Goal: Task Accomplishment & Management: Use online tool/utility

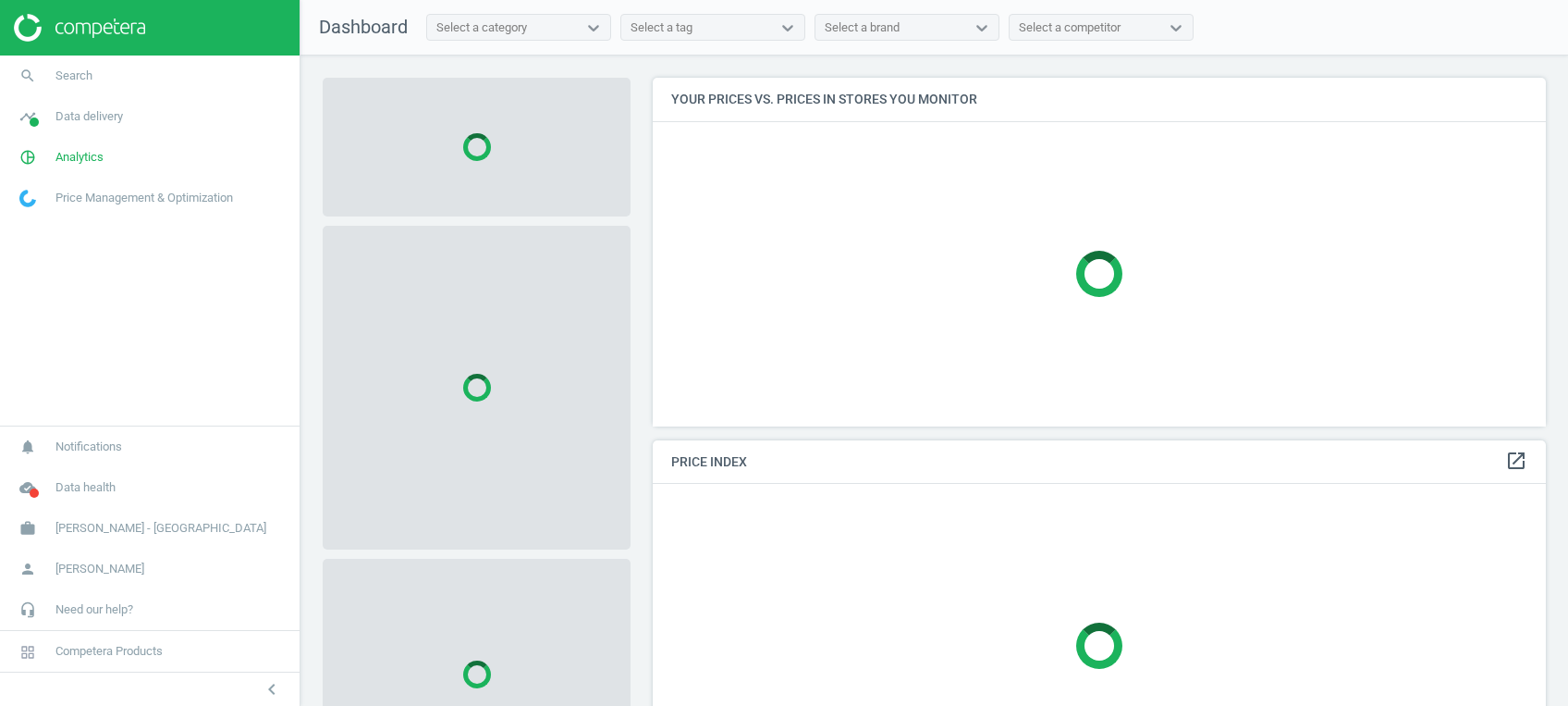
scroll to position [386, 911]
click at [34, 496] on span at bounding box center [34, 493] width 9 height 9
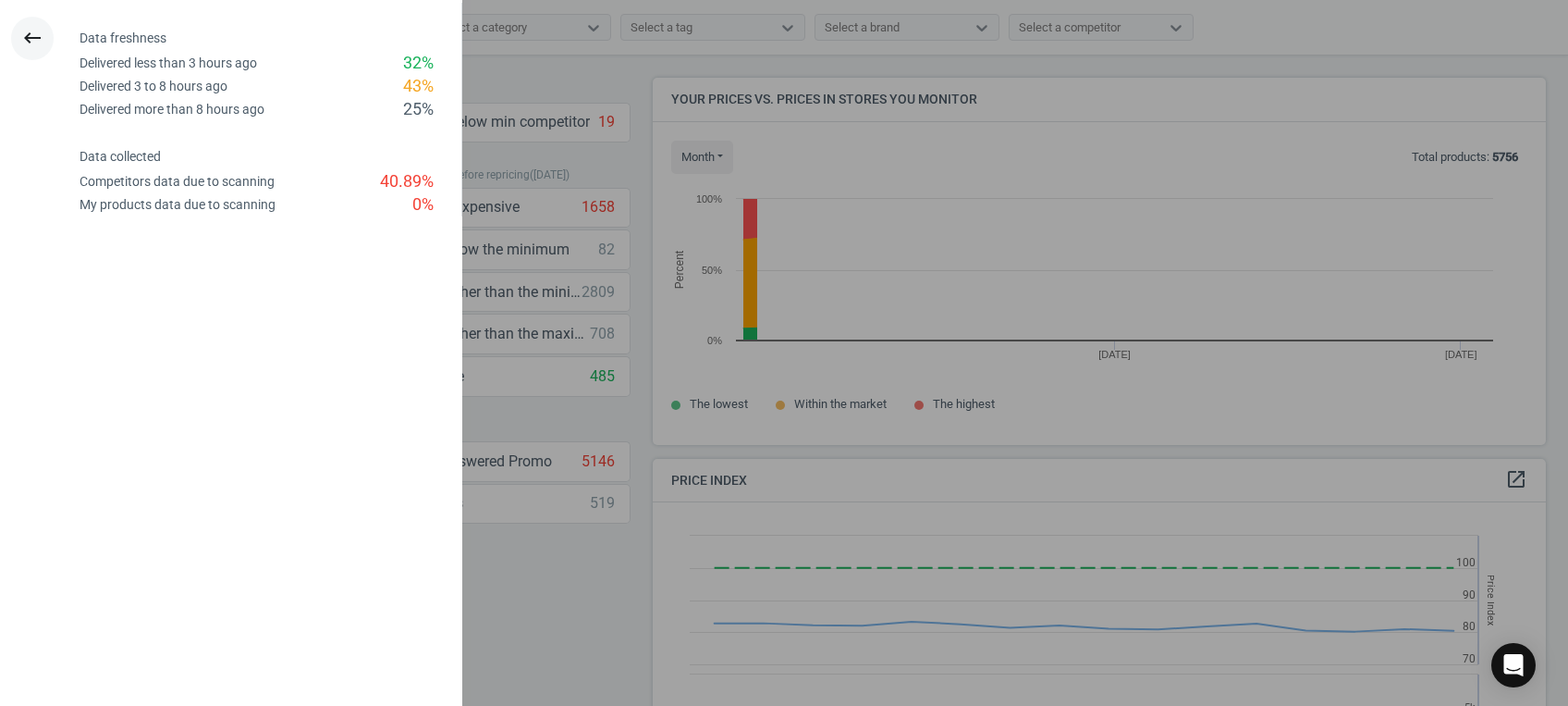
scroll to position [404, 911]
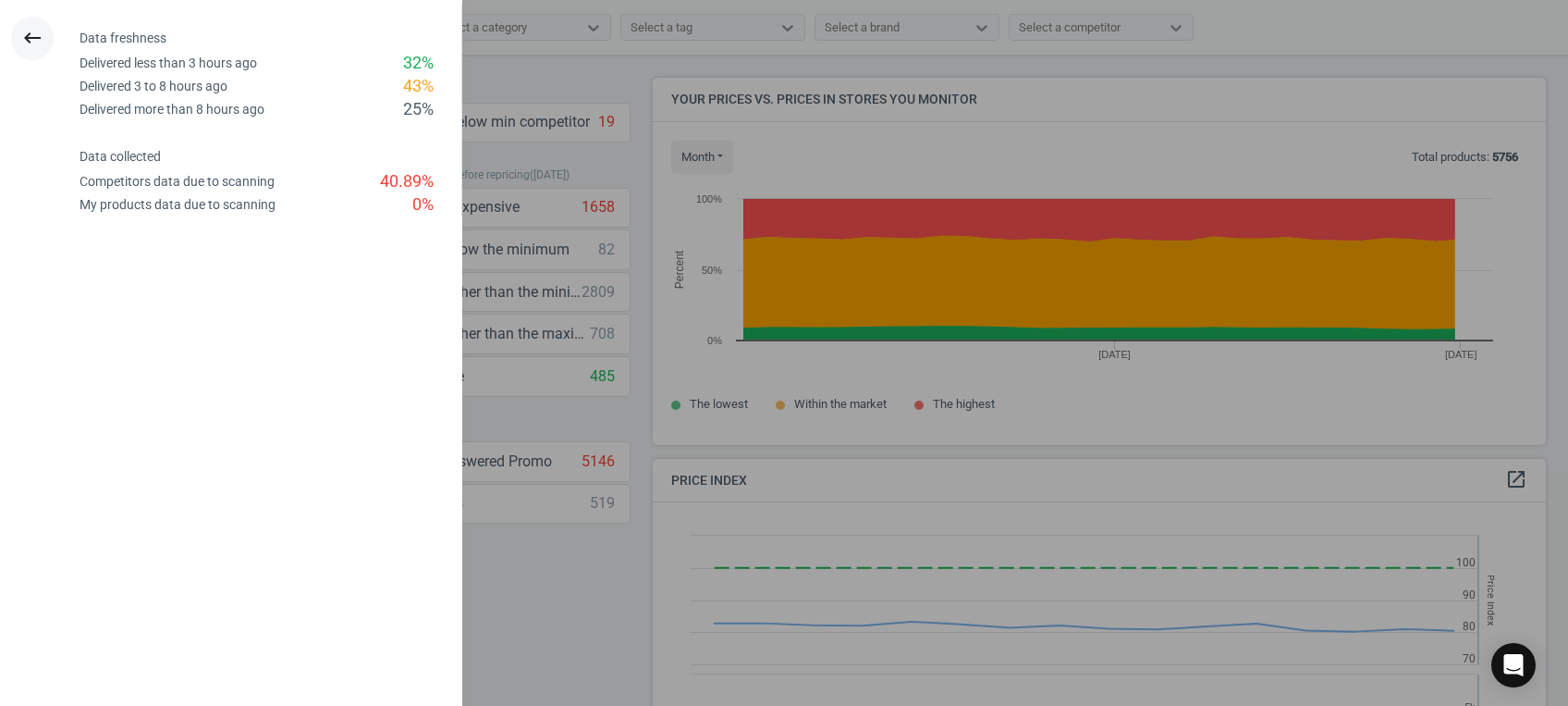
click at [36, 36] on icon "keyboard_backspace" at bounding box center [32, 38] width 22 height 22
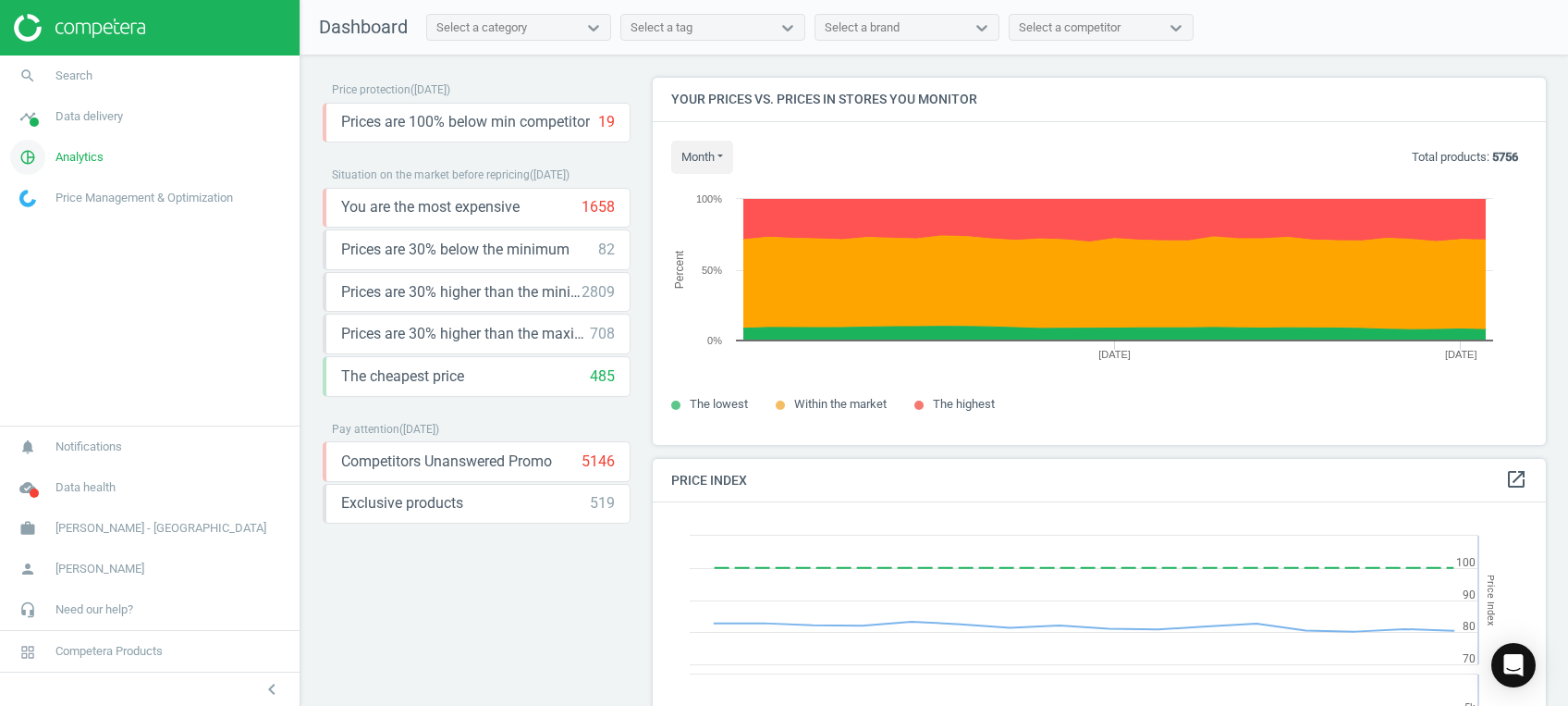
click at [68, 149] on span "Analytics" at bounding box center [80, 157] width 48 height 17
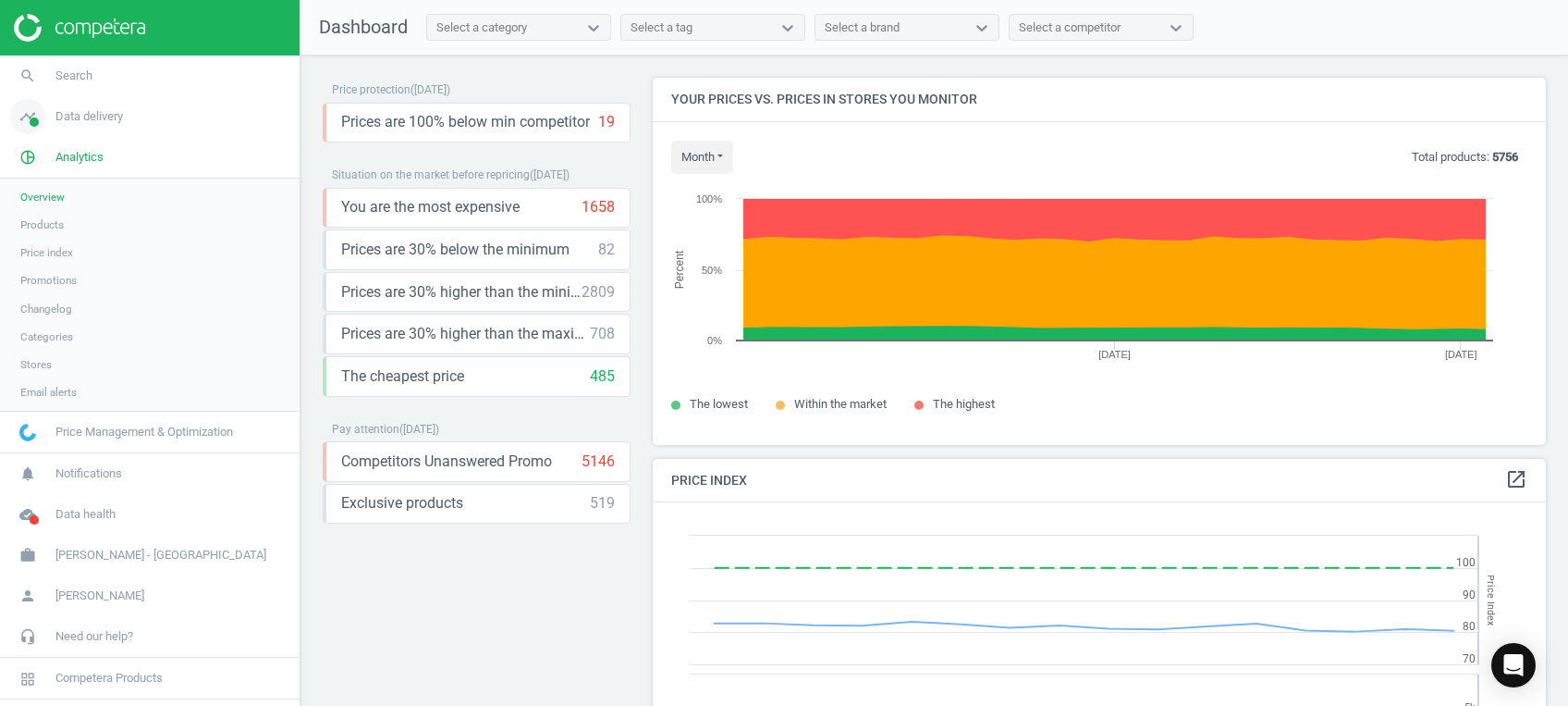
click at [61, 108] on span "Data delivery" at bounding box center [90, 116] width 68 height 17
click at [63, 181] on span "Matches dashboard" at bounding box center [67, 184] width 95 height 15
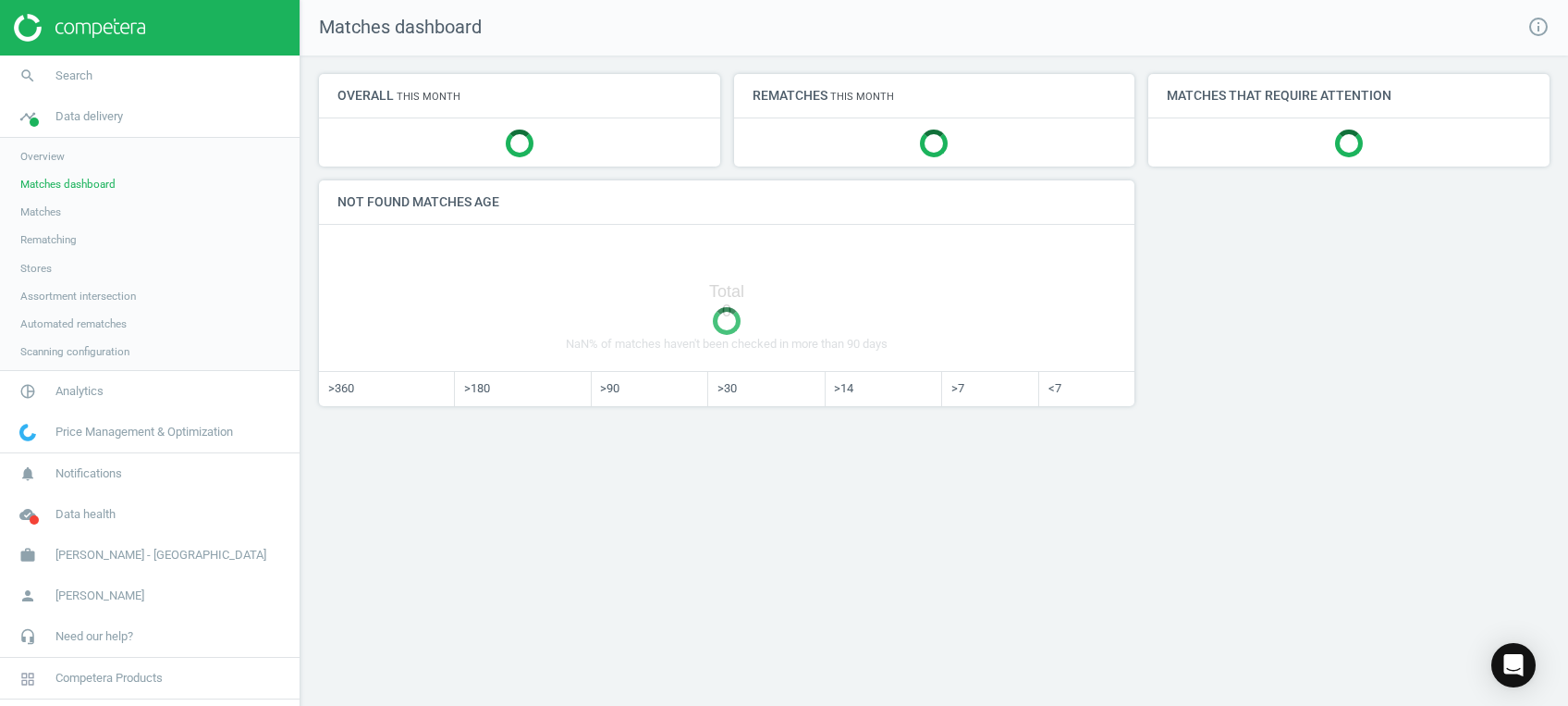
click at [50, 215] on span "Matches" at bounding box center [40, 211] width 41 height 15
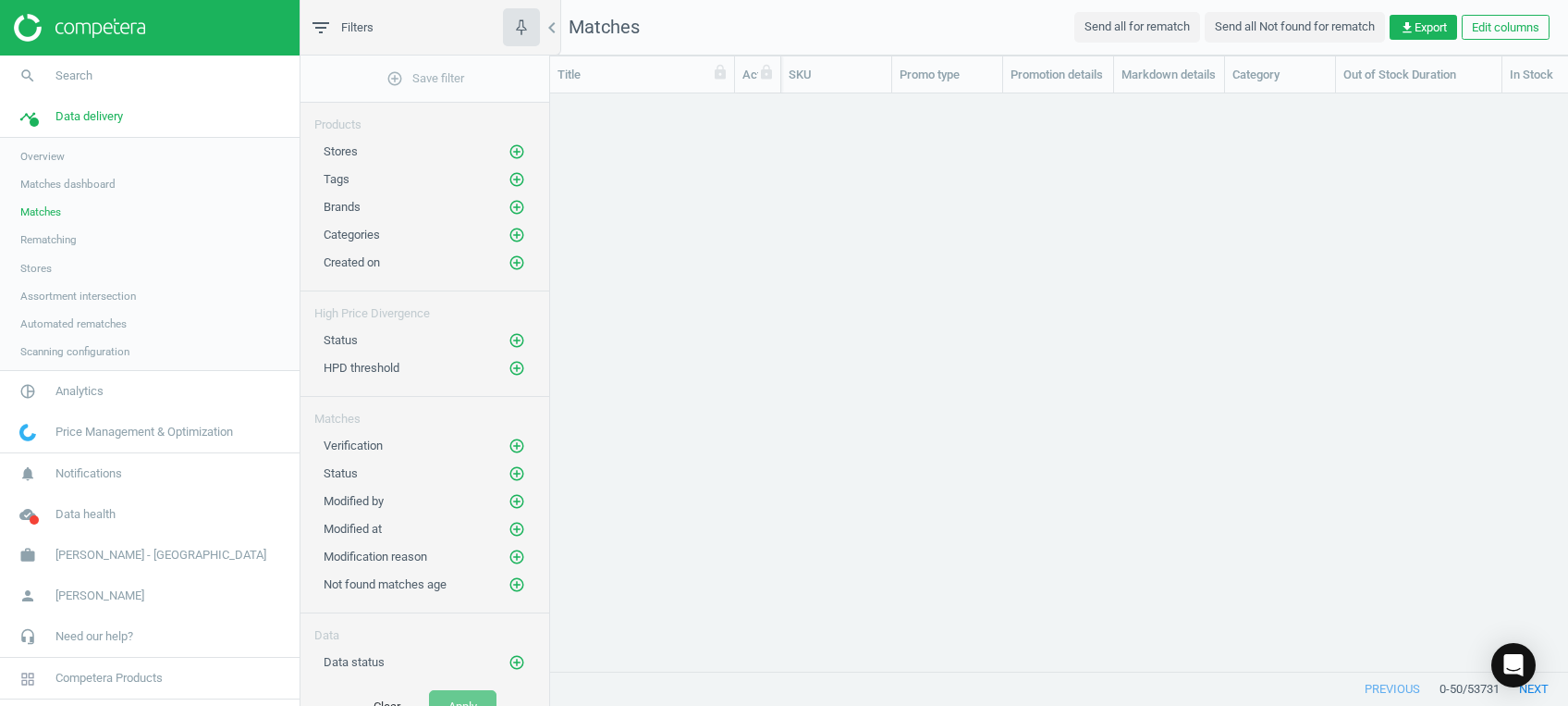
scroll to position [20, 19]
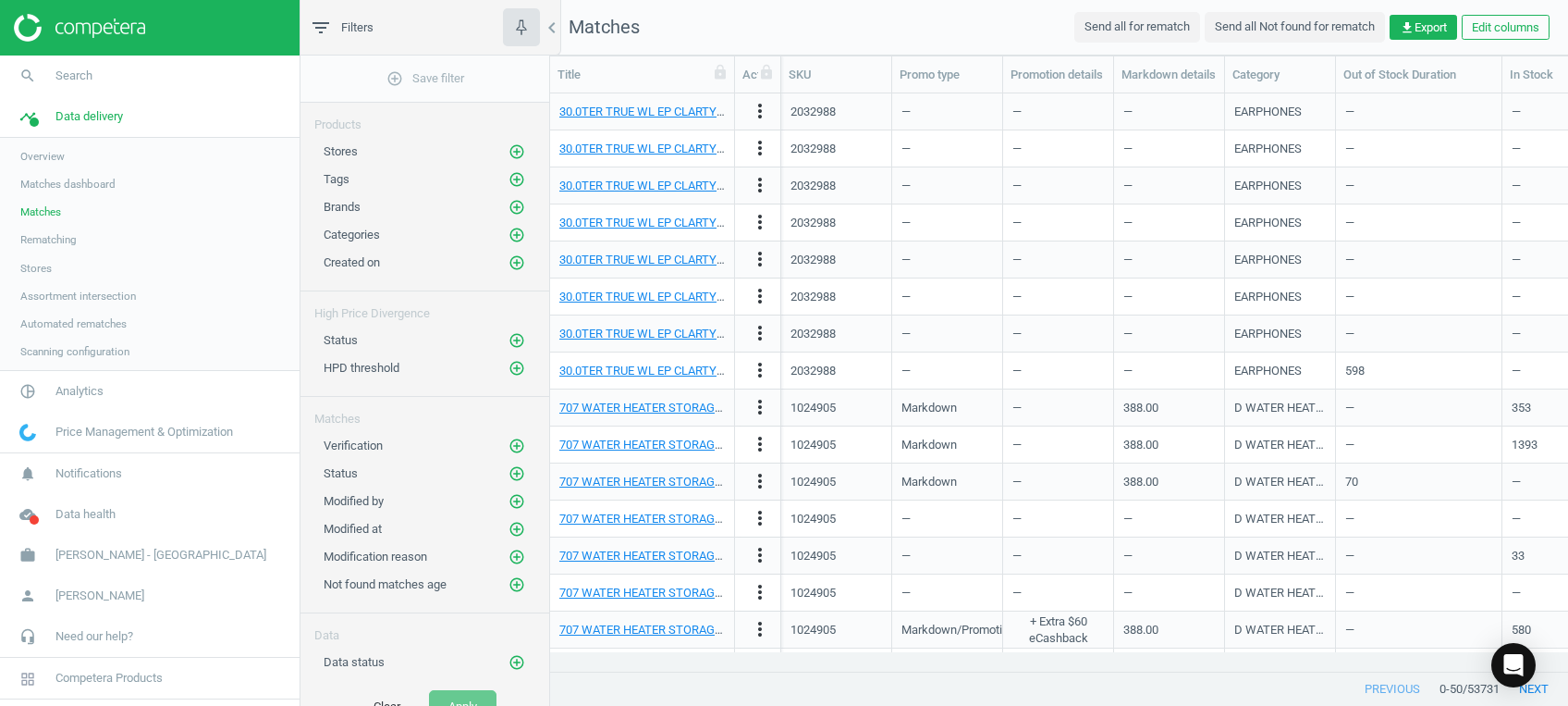
click at [38, 264] on span "Stores" at bounding box center [35, 268] width 31 height 15
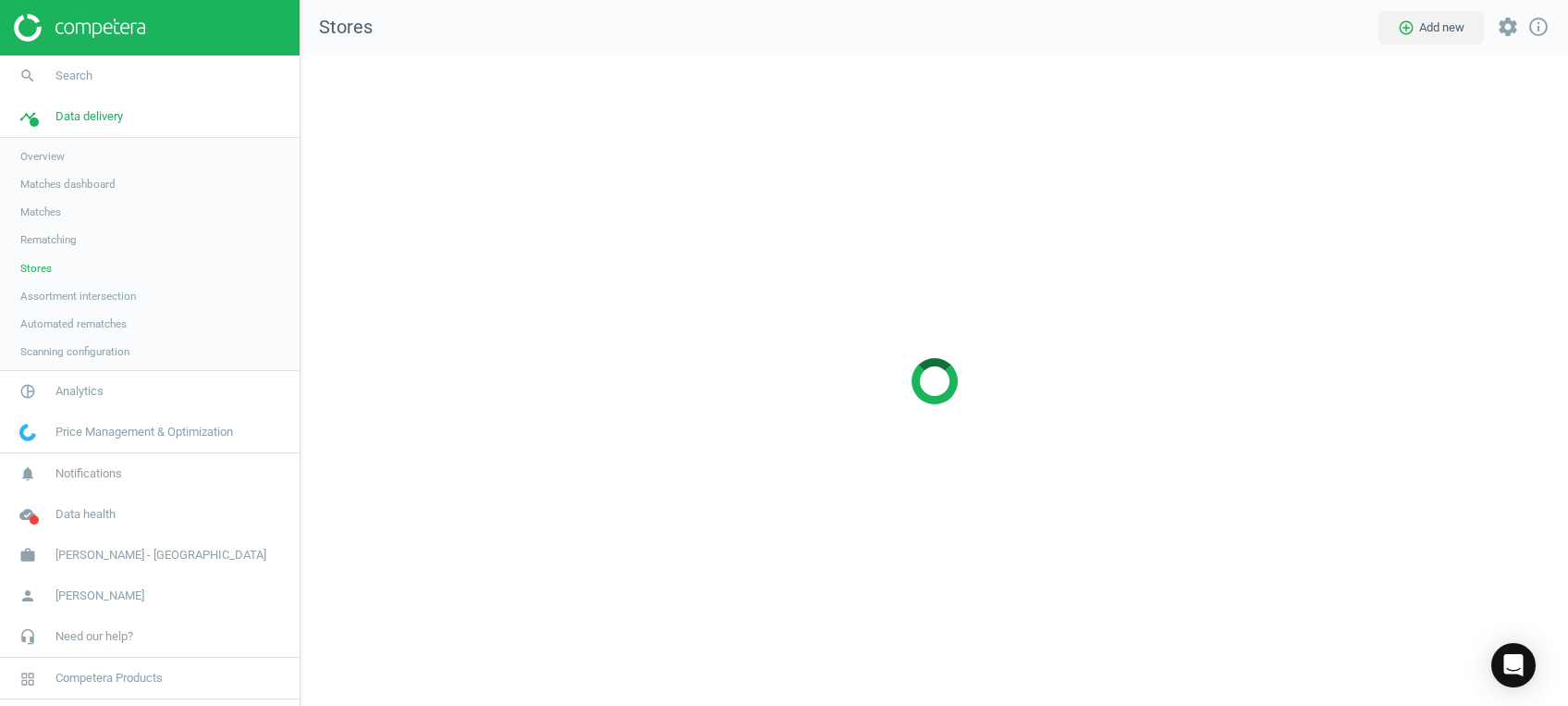
scroll to position [687, 1305]
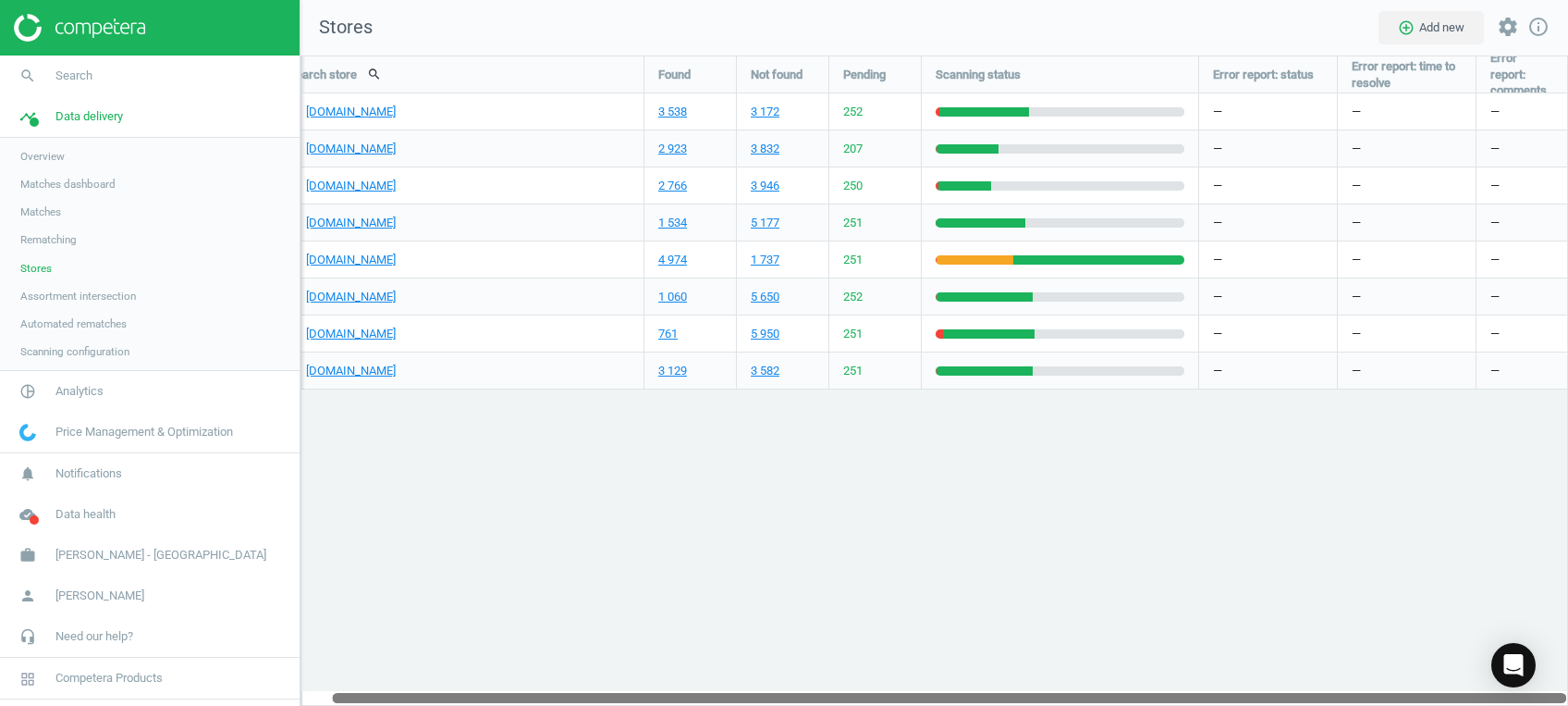
drag, startPoint x: 928, startPoint y: 693, endPoint x: 1218, endPoint y: 563, distance: 317.8
click at [1200, 647] on div "Search store search Found Not found Pending Scanning status Error report: statu…" at bounding box center [934, 381] width 1267 height 650
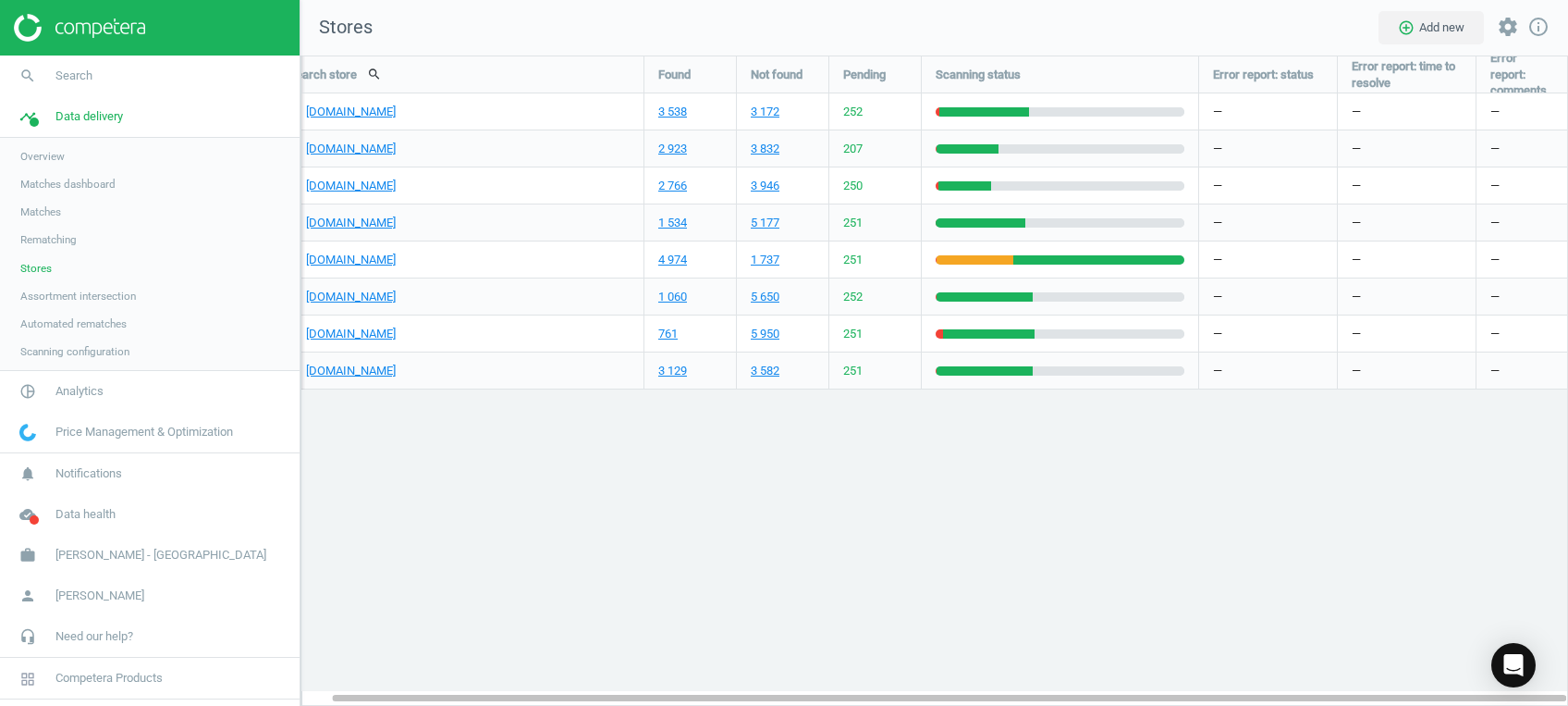
click at [1272, 470] on div "Search store search Found Not found Pending Scanning status Error report: statu…" at bounding box center [934, 381] width 1267 height 650
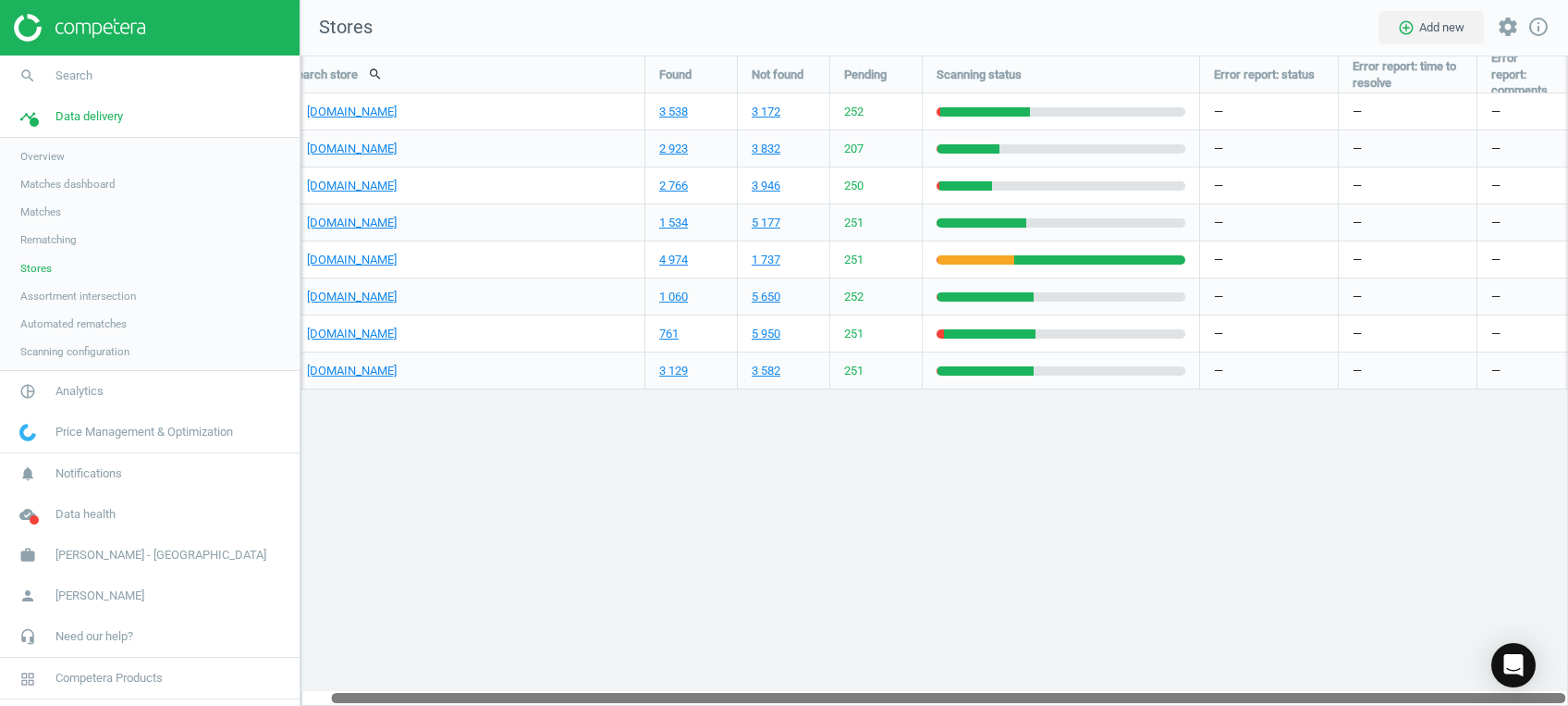
drag, startPoint x: 614, startPoint y: 697, endPoint x: 407, endPoint y: 683, distance: 207.5
click at [408, 683] on div "Search store search Found Not found Pending Scanning status Error report: statu…" at bounding box center [934, 381] width 1267 height 650
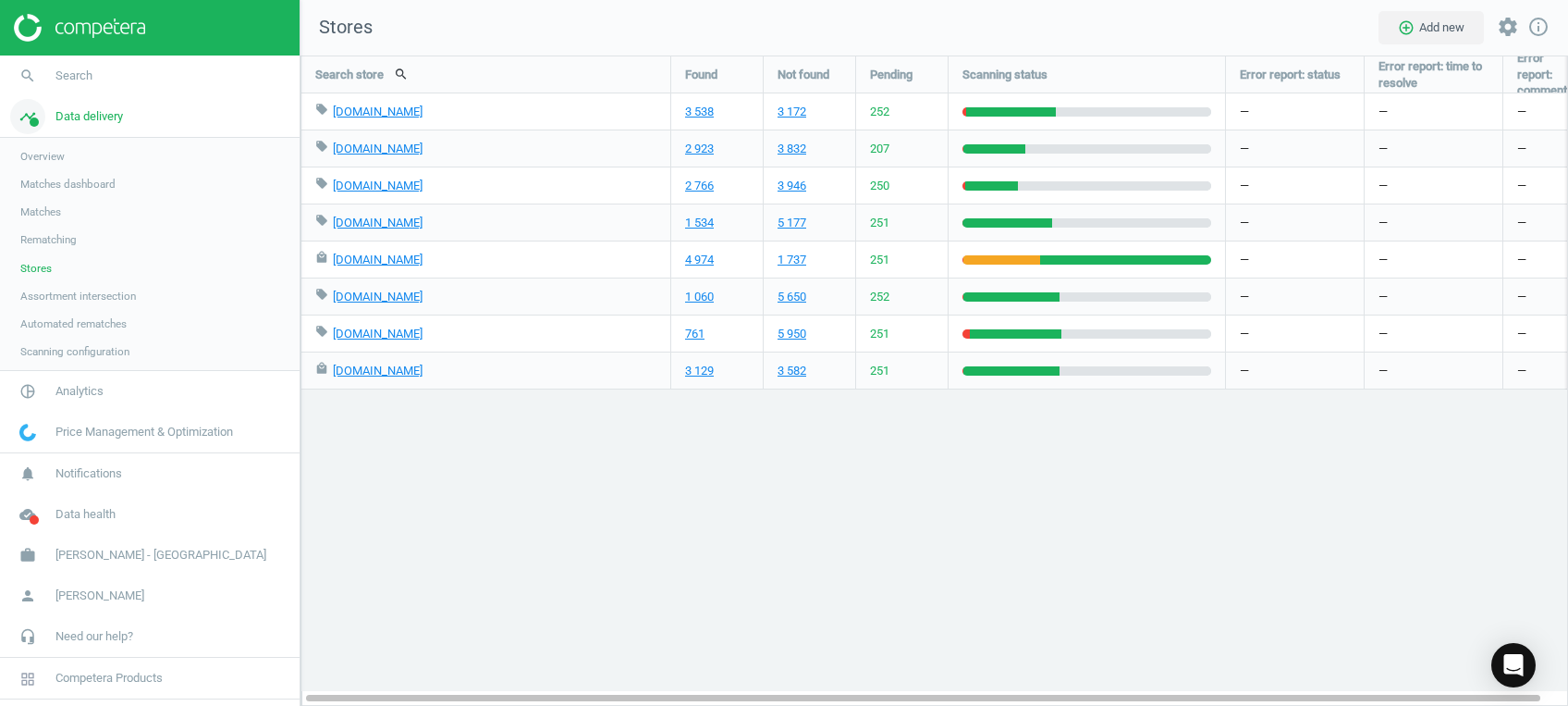
click at [93, 118] on span "Data delivery" at bounding box center [90, 116] width 68 height 17
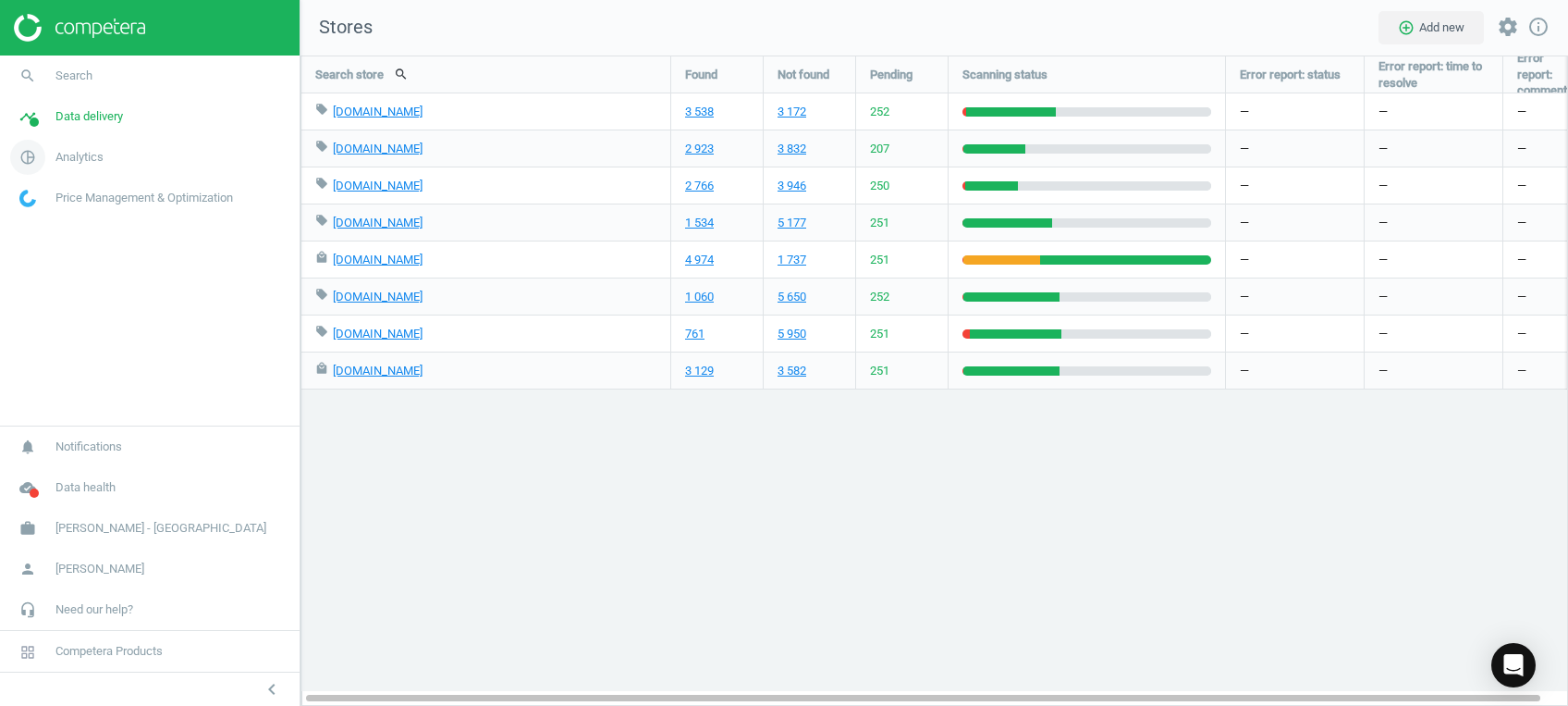
click at [39, 153] on icon "pie_chart_outlined" at bounding box center [27, 157] width 35 height 35
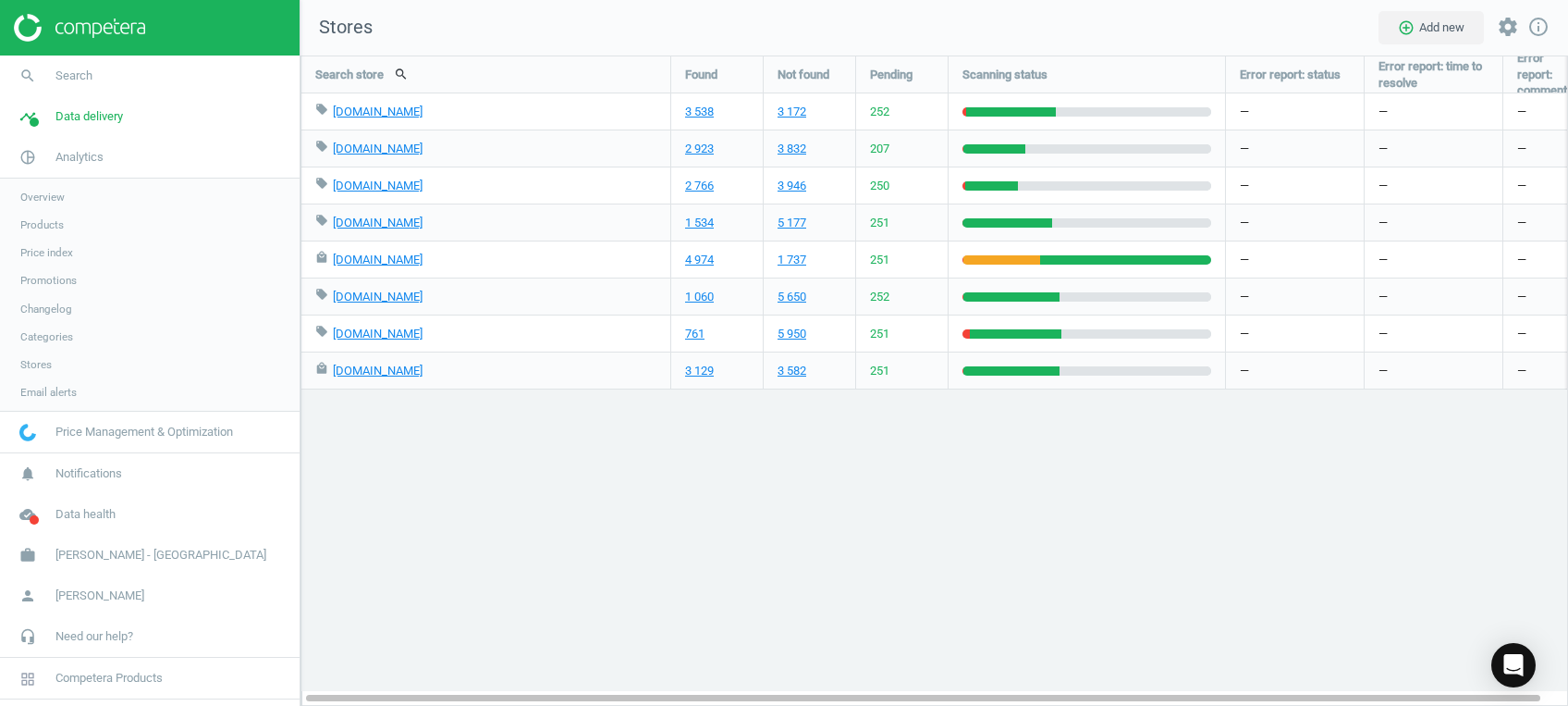
click at [49, 231] on span "Products" at bounding box center [41, 224] width 43 height 15
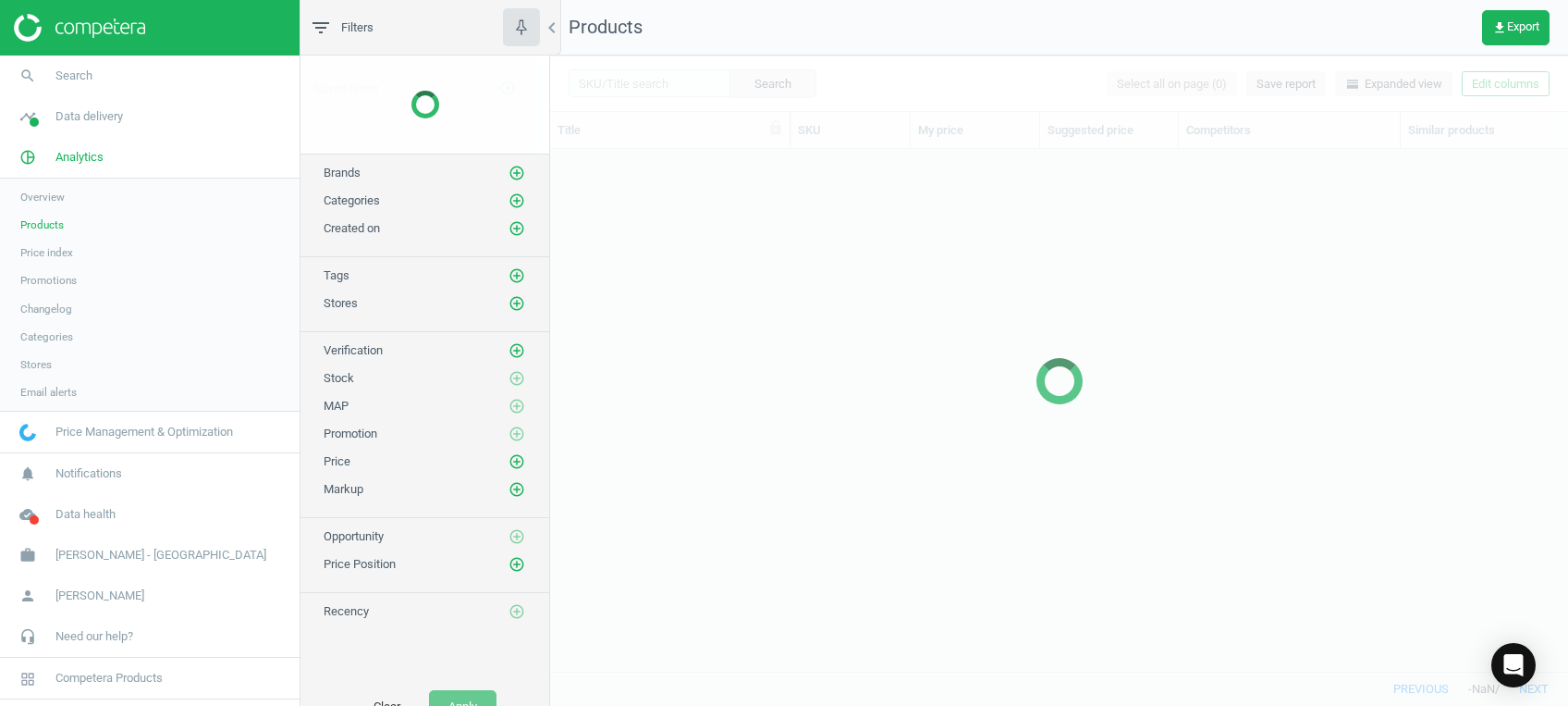
scroll to position [483, 998]
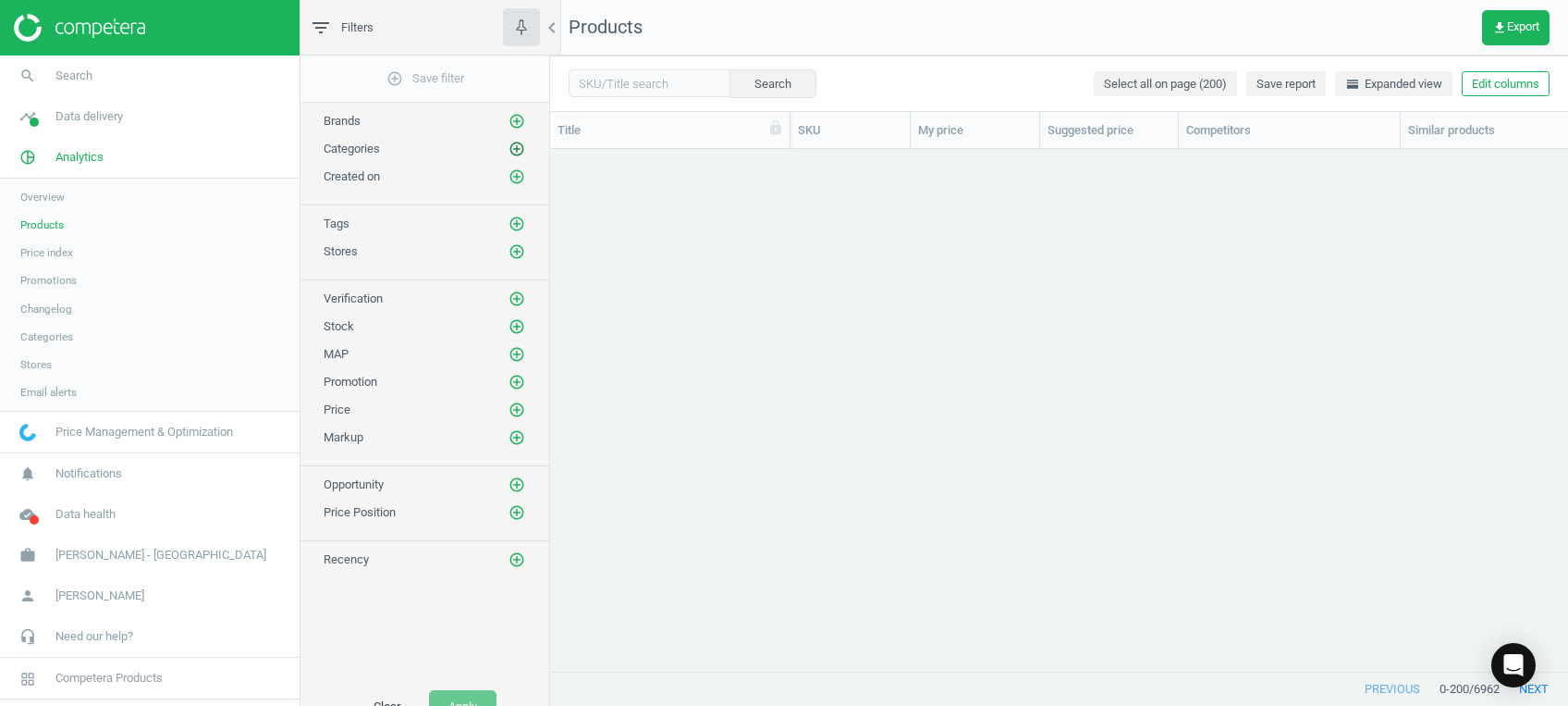
click at [518, 142] on icon "add_circle_outline" at bounding box center [517, 149] width 17 height 17
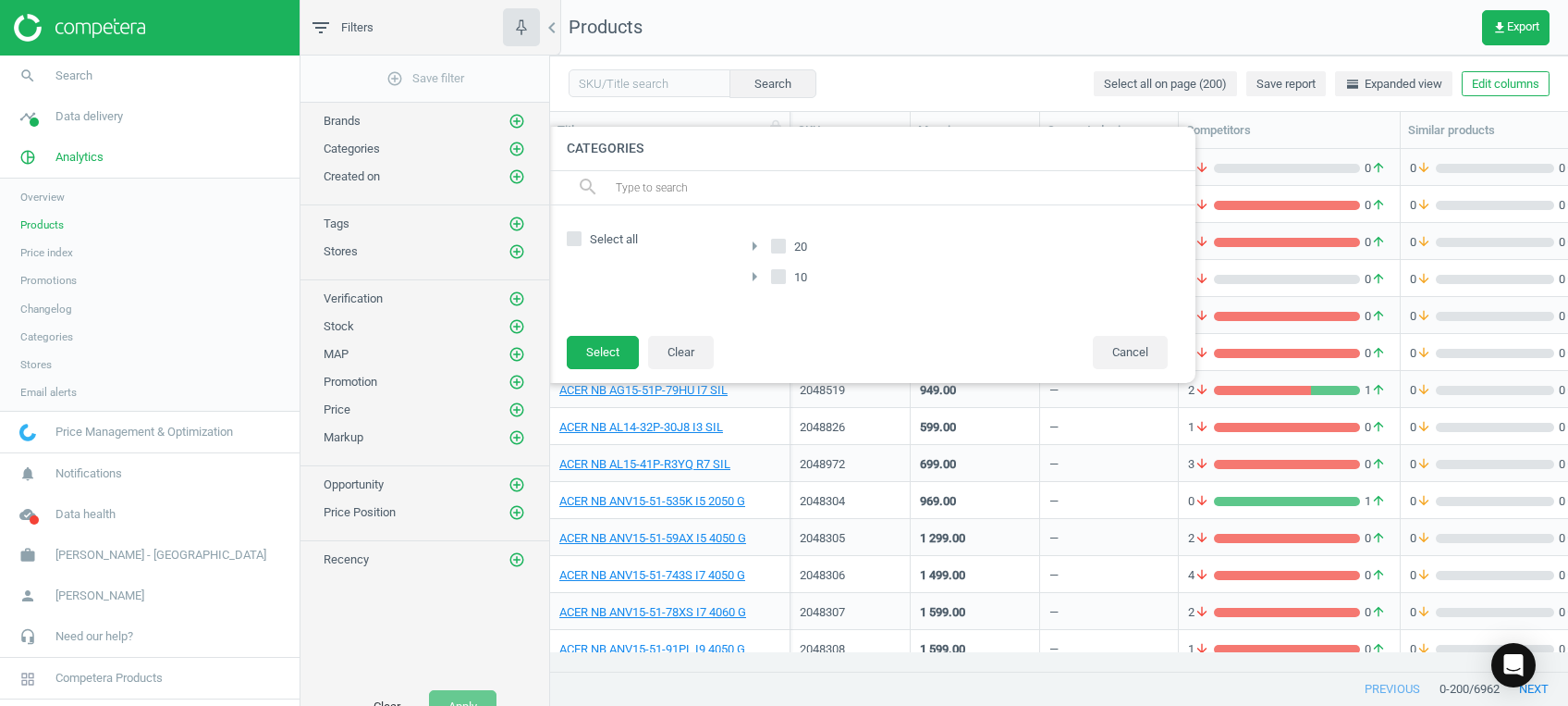
click at [577, 231] on icon at bounding box center [574, 238] width 15 height 15
click at [577, 233] on input "Select all" at bounding box center [575, 239] width 12 height 12
checkbox input "true"
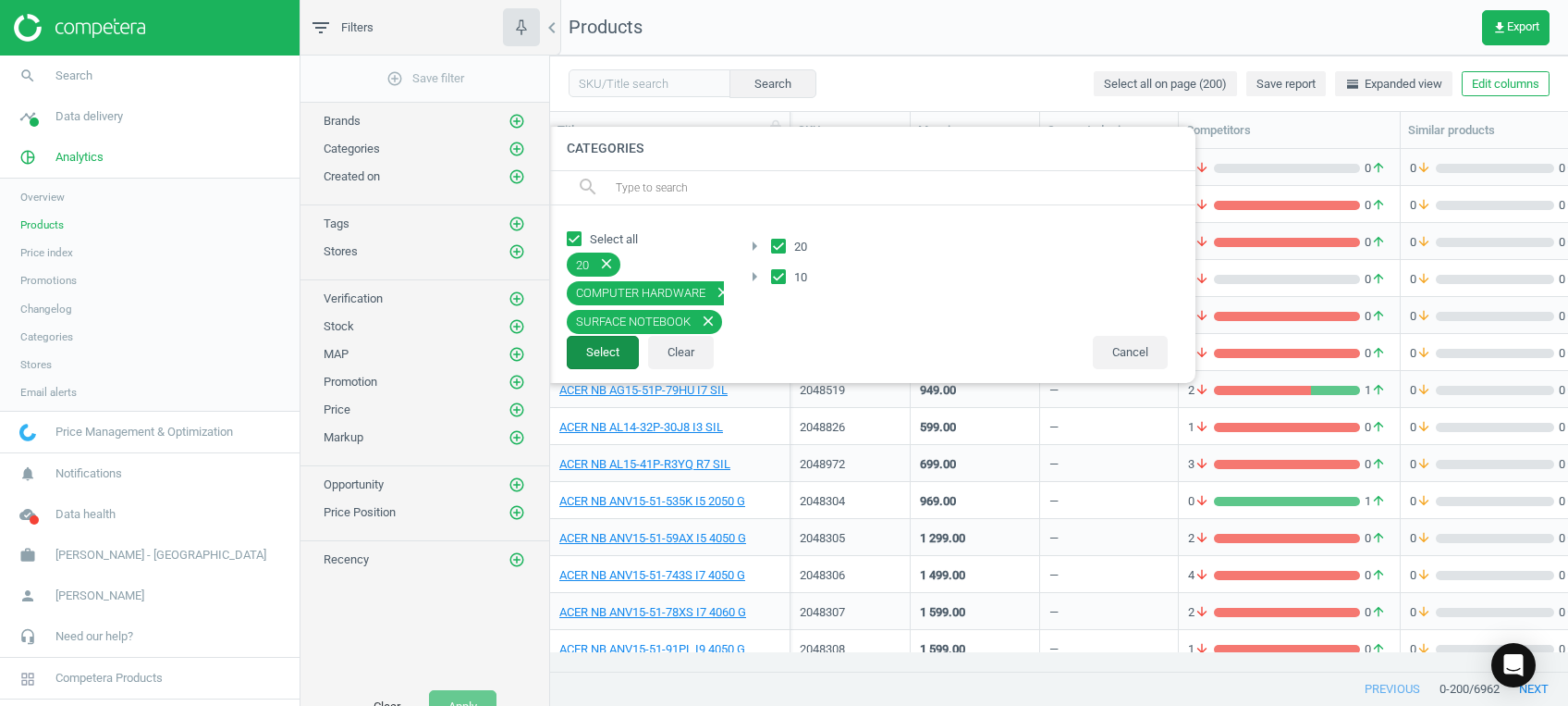
click at [591, 358] on button "Select" at bounding box center [603, 352] width 72 height 33
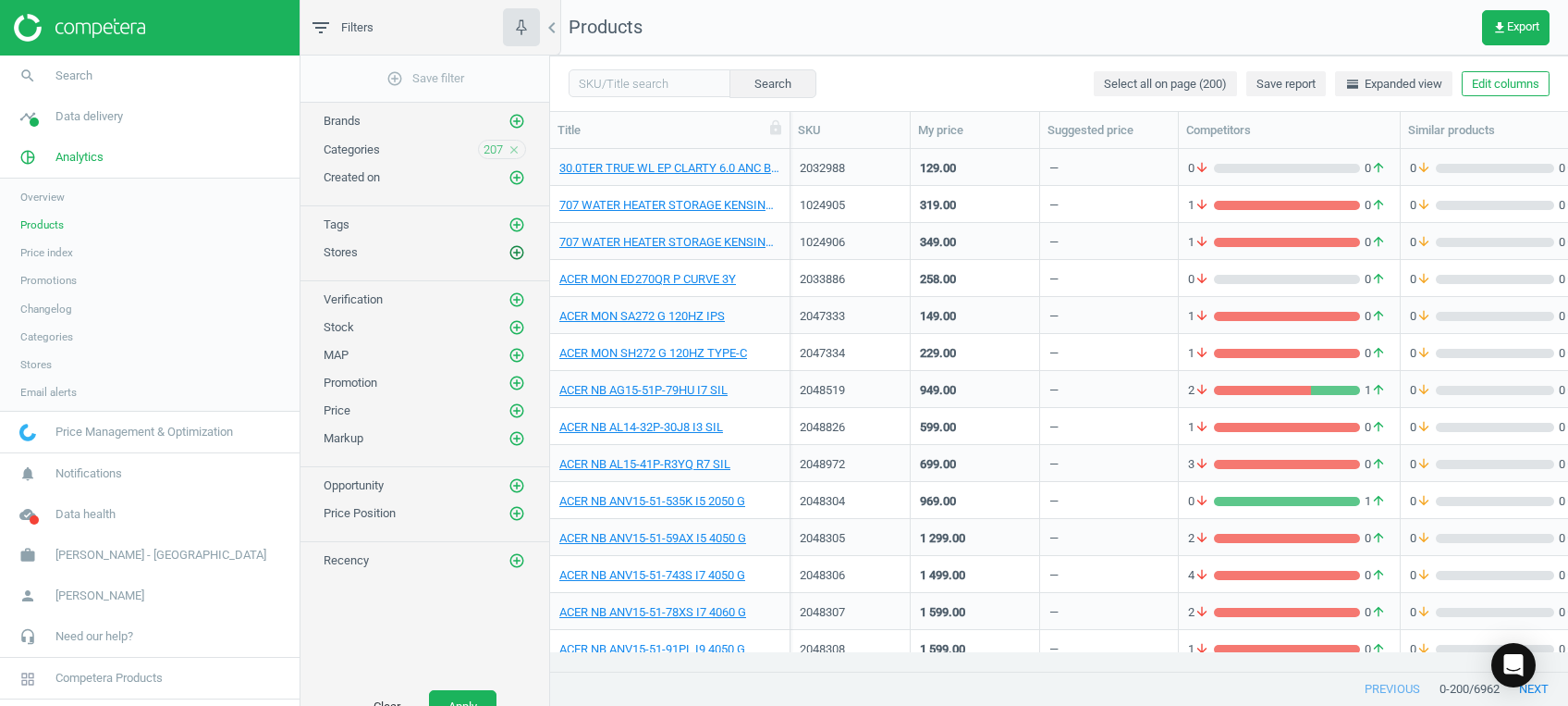
click at [519, 258] on icon "add_circle_outline" at bounding box center [517, 252] width 17 height 17
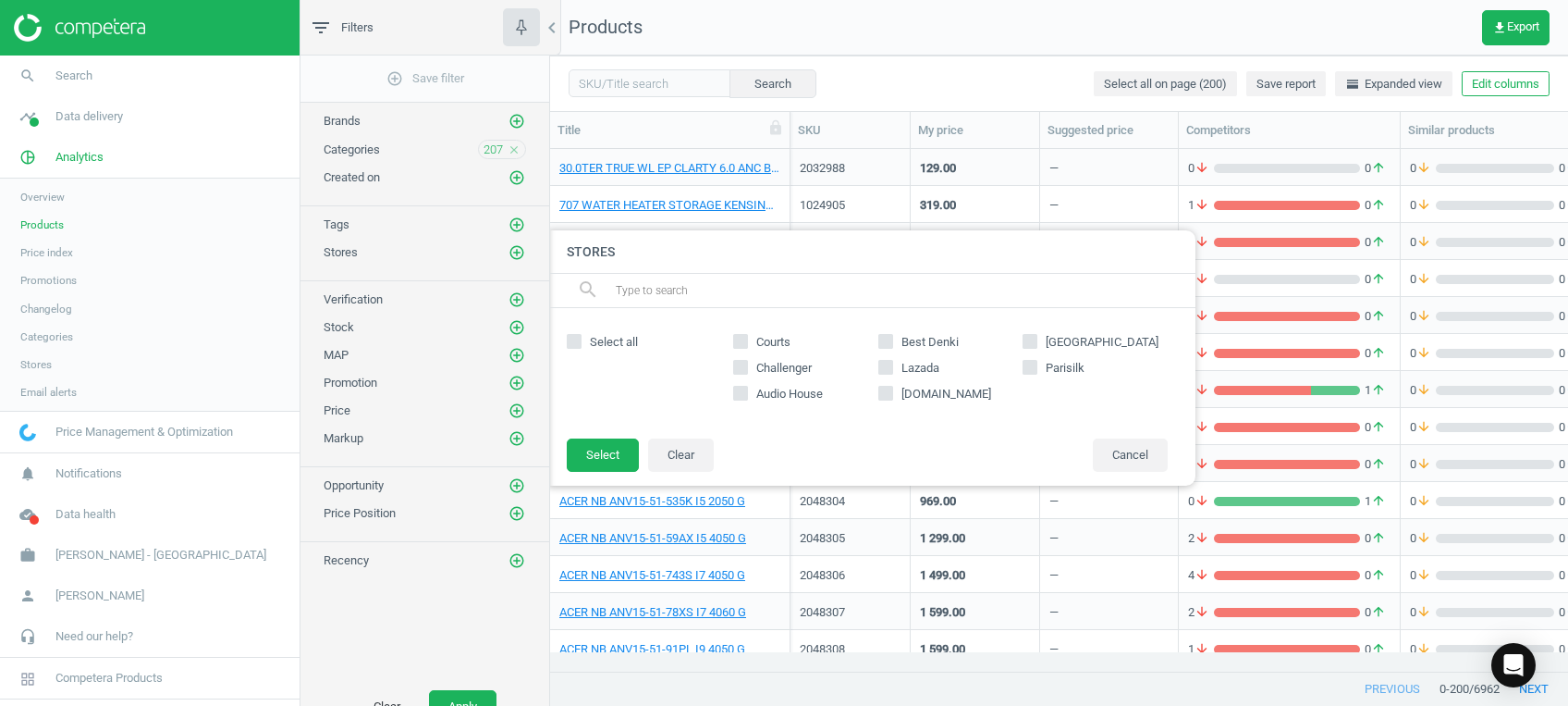
click at [592, 336] on span "Select all" at bounding box center [615, 342] width 56 height 17
click at [581, 336] on input "Select all" at bounding box center [575, 342] width 12 height 12
checkbox input "true"
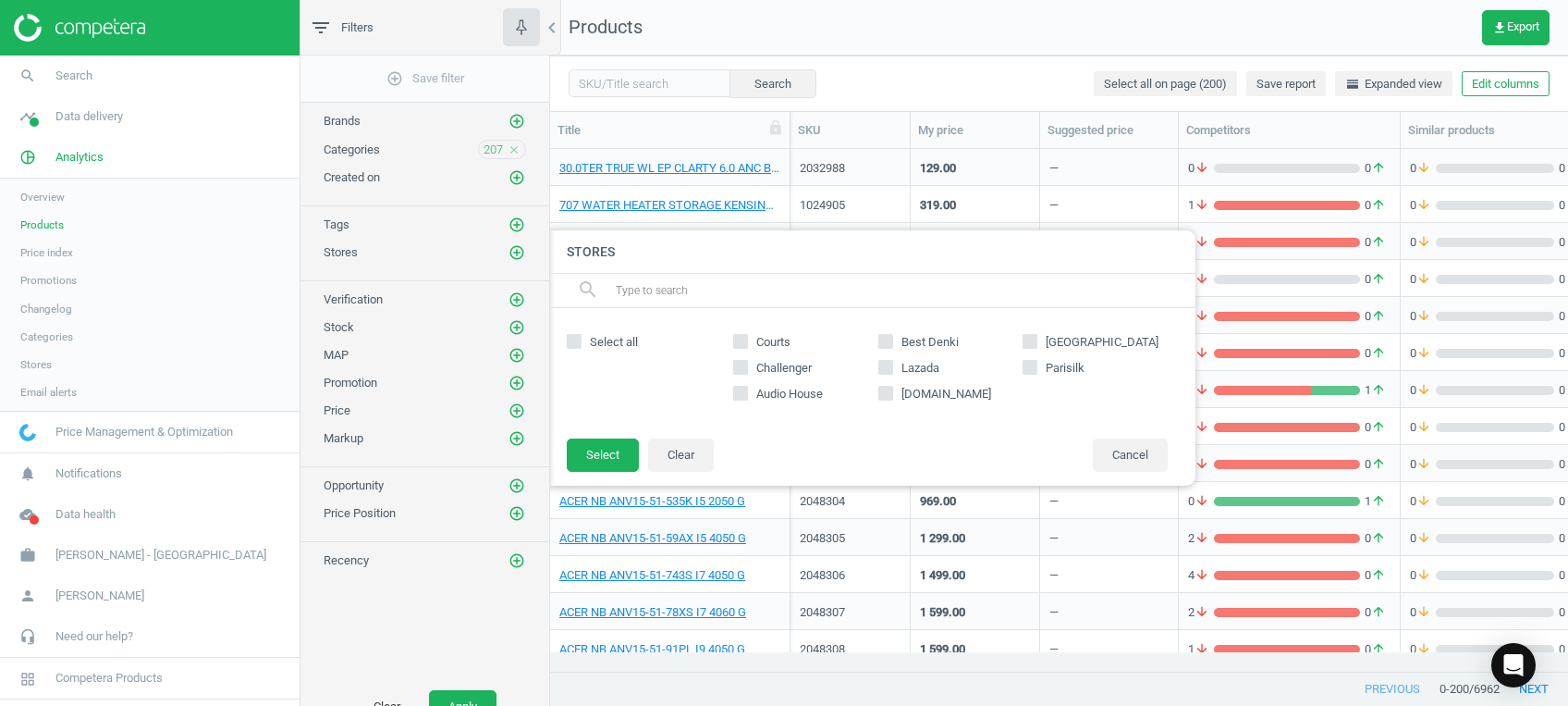
checkbox input "true"
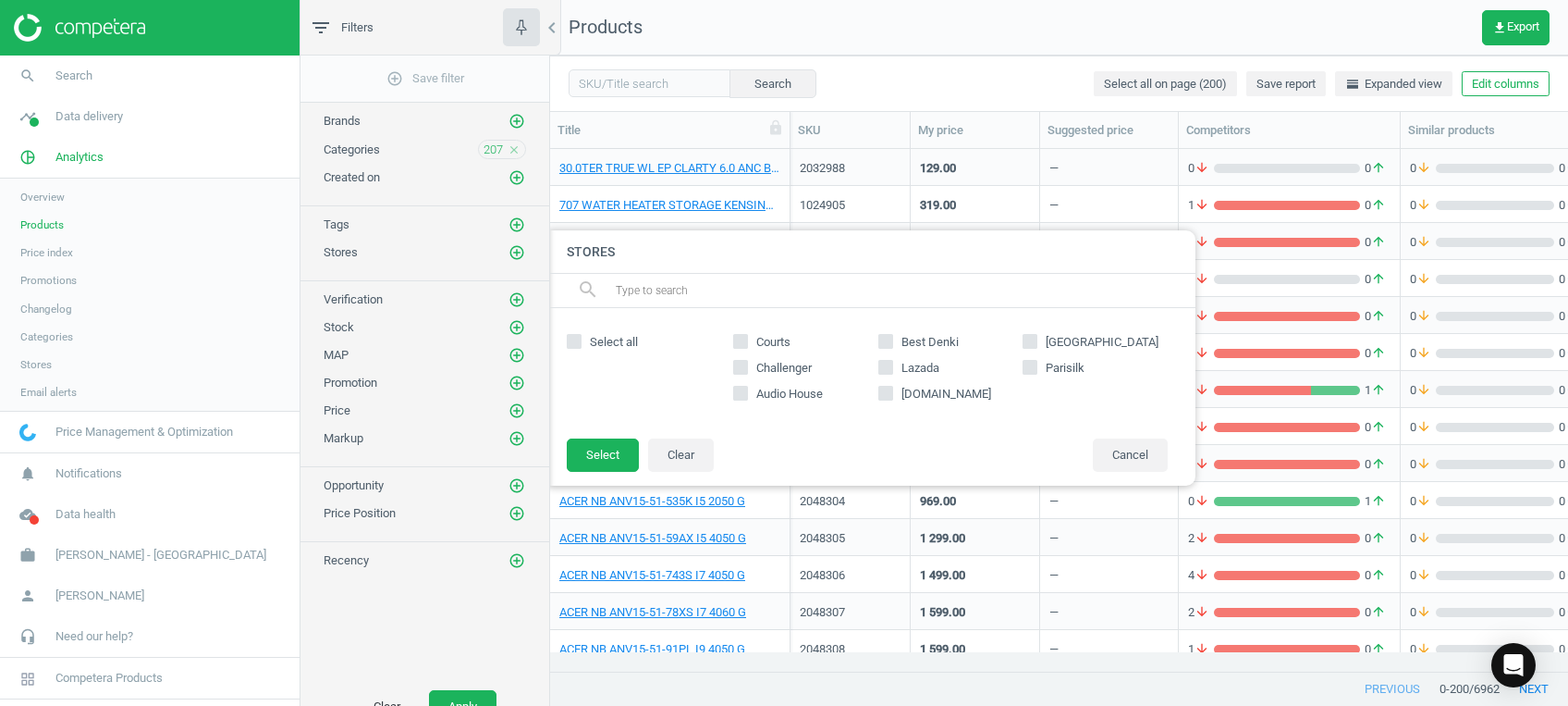
checkbox input "true"
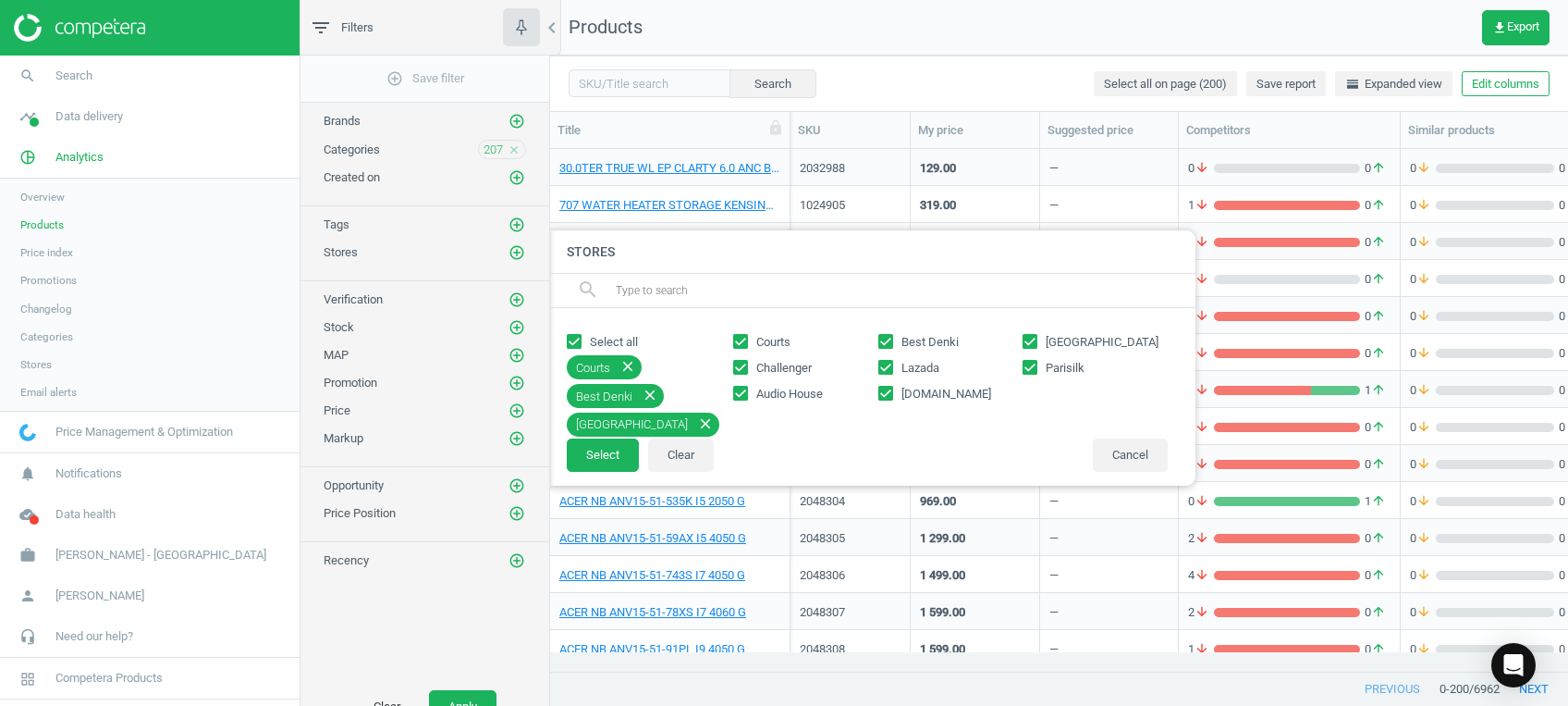
click at [884, 370] on input "Lazada" at bounding box center [885, 368] width 12 height 12
checkbox input "false"
click at [895, 397] on label "[DOMAIN_NAME]" at bounding box center [950, 394] width 145 height 17
click at [891, 397] on input "[DOMAIN_NAME]" at bounding box center [885, 394] width 12 height 12
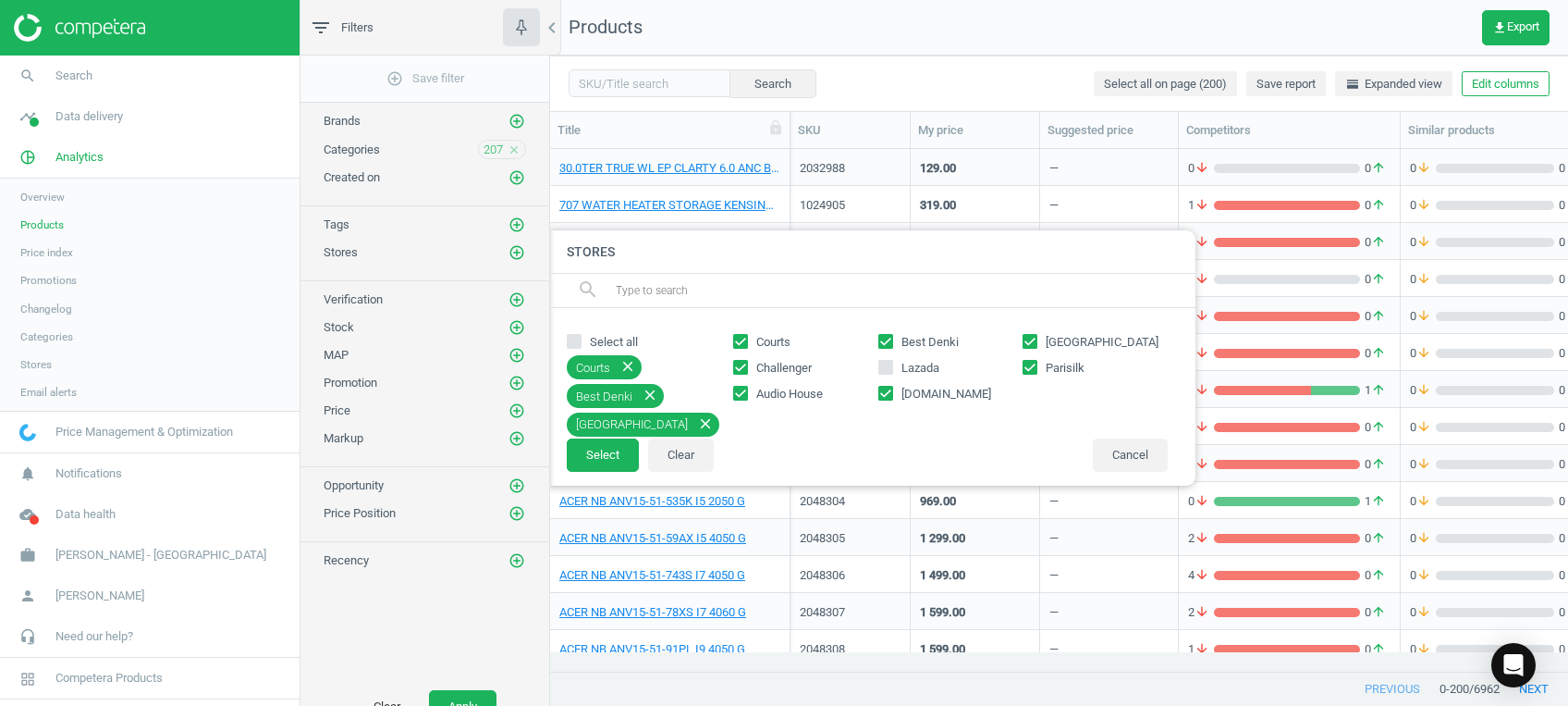
checkbox input "false"
click at [614, 451] on button "Select" at bounding box center [603, 455] width 72 height 33
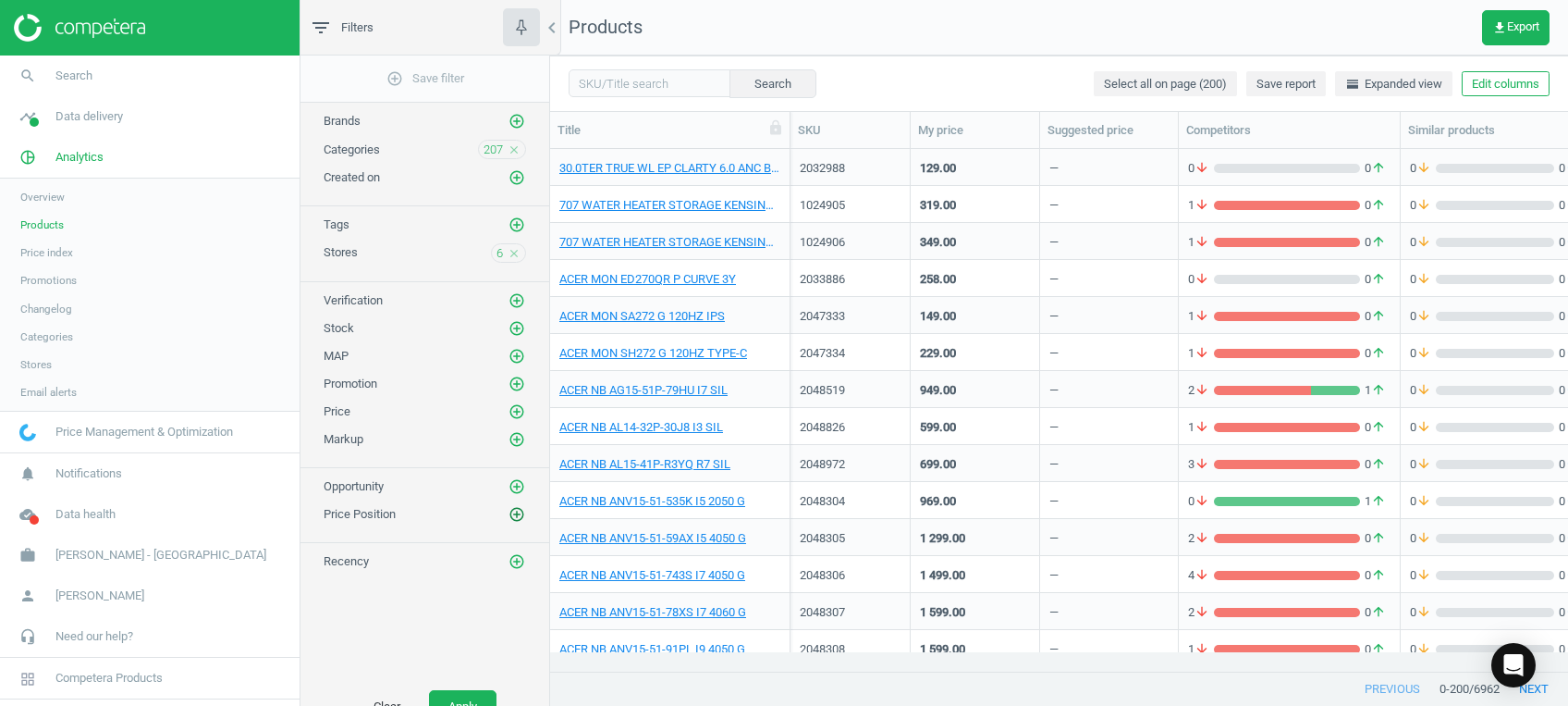
click at [518, 507] on icon "add_circle_outline" at bounding box center [517, 514] width 17 height 17
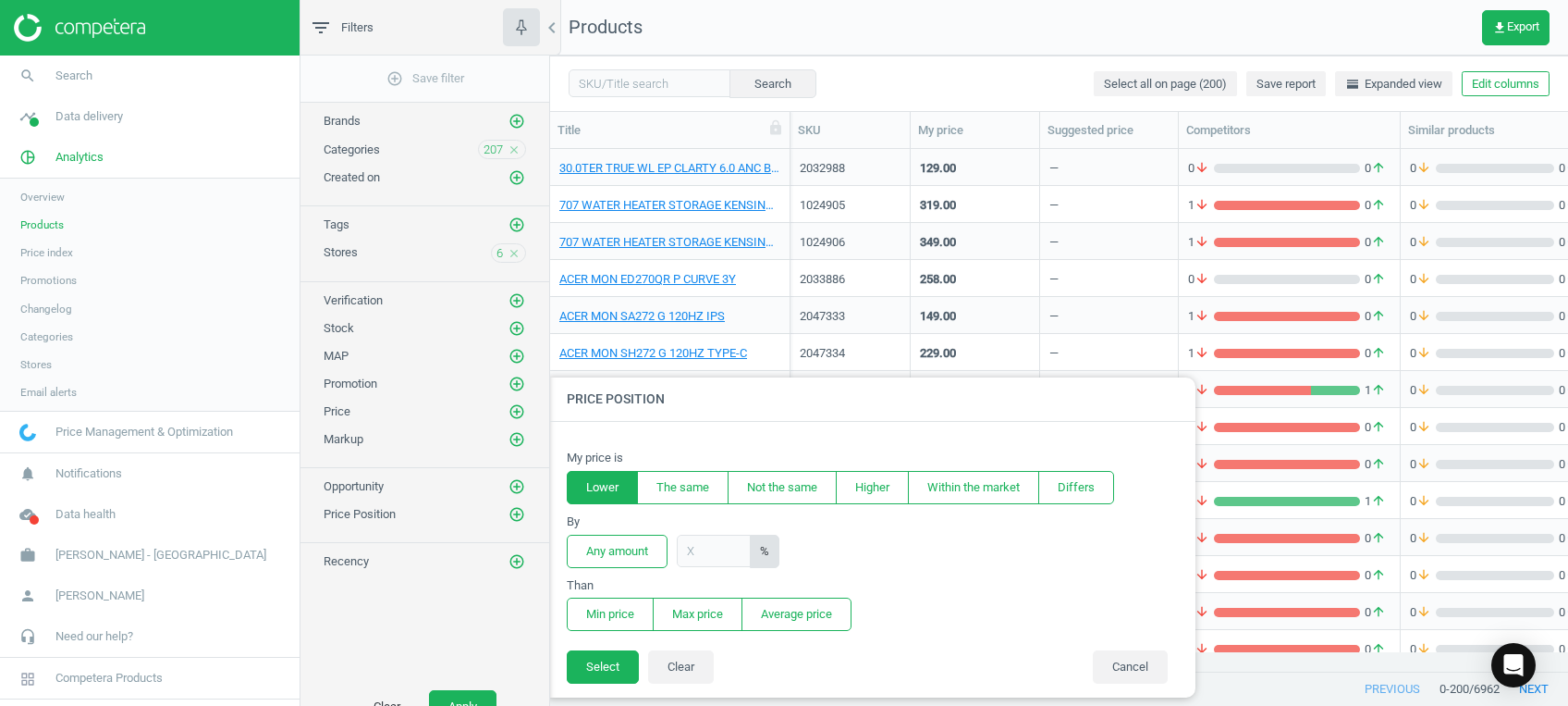
click at [617, 485] on button "Lower" at bounding box center [602, 487] width 71 height 33
click at [618, 546] on button "Any amount" at bounding box center [617, 551] width 101 height 33
click at [606, 611] on button "Min price" at bounding box center [610, 614] width 87 height 33
click at [610, 663] on button "Select" at bounding box center [603, 666] width 72 height 33
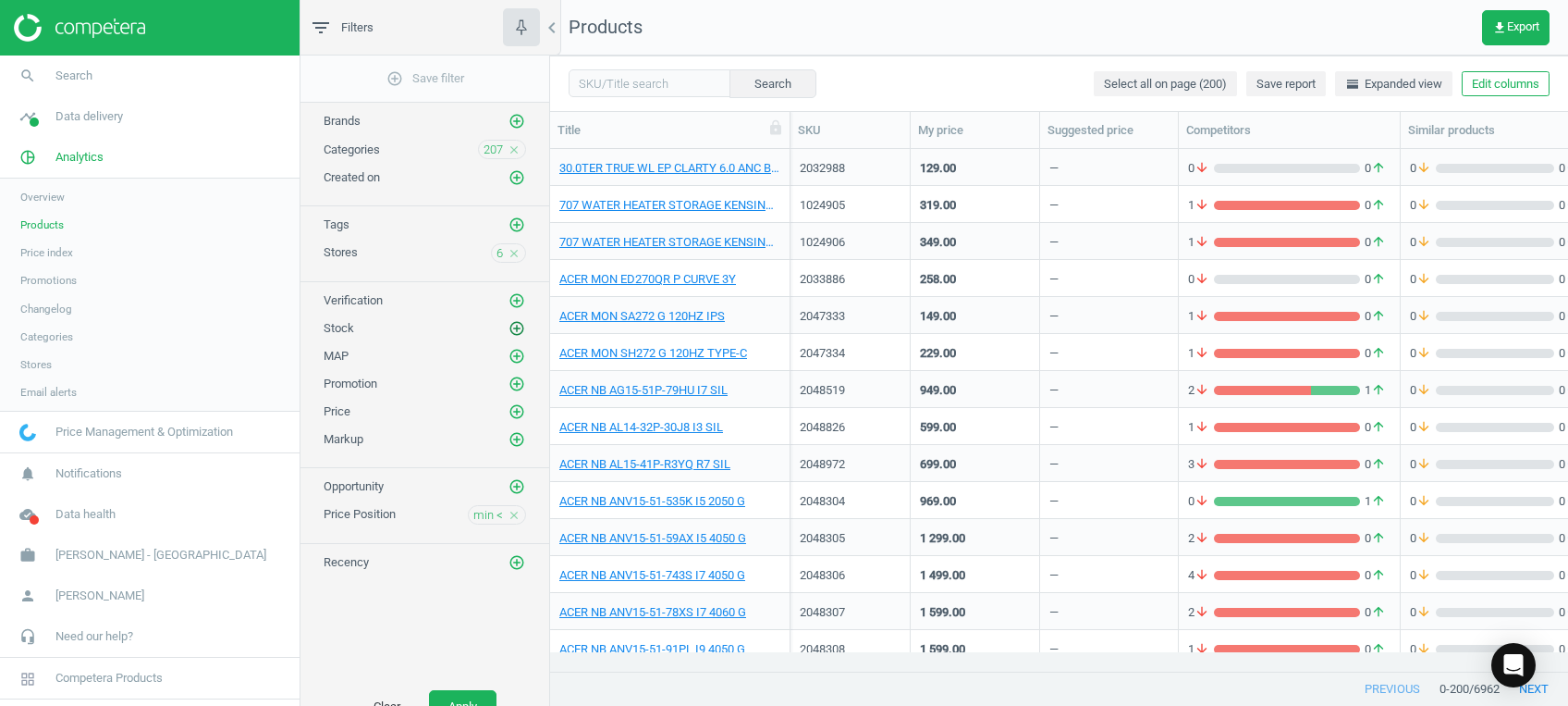
click at [522, 332] on icon "add_circle_outline" at bounding box center [517, 328] width 17 height 17
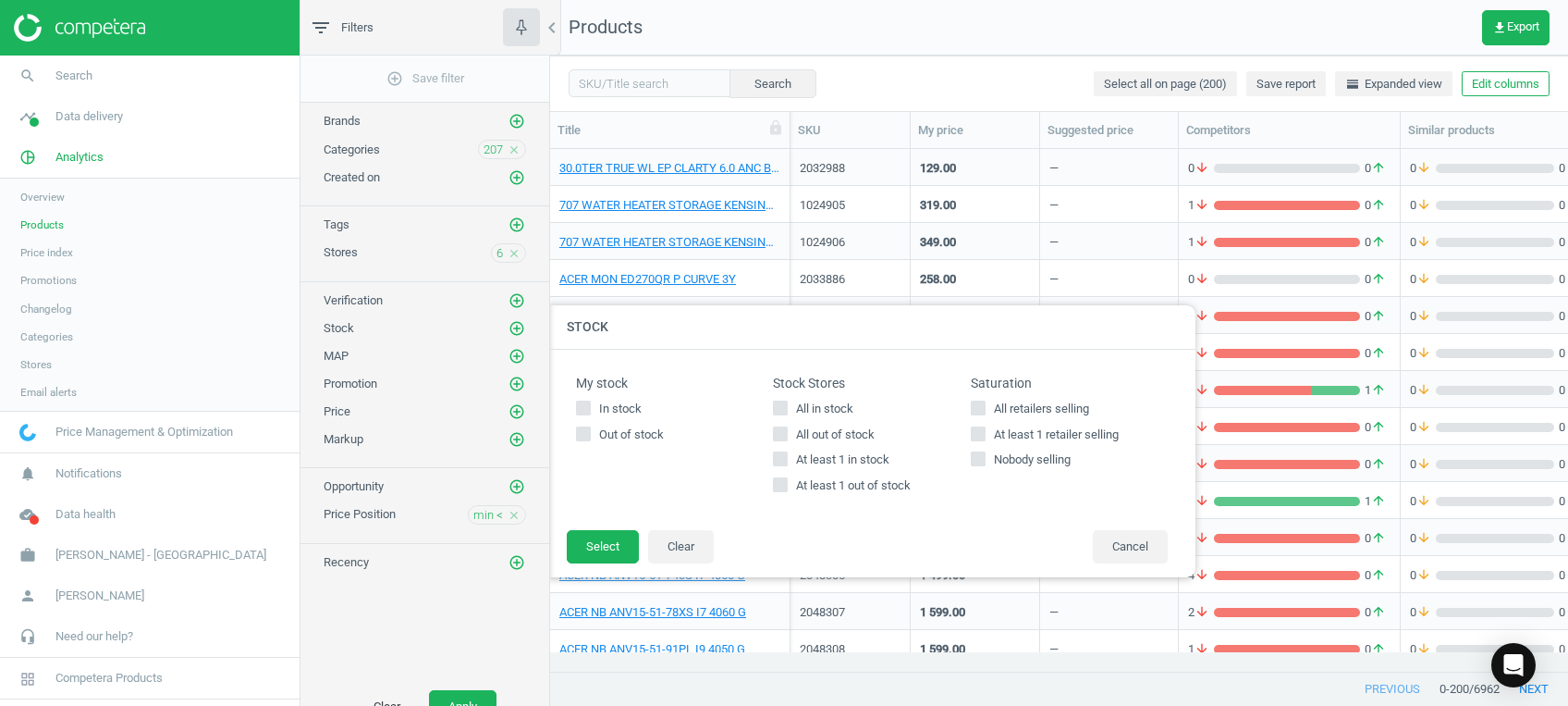
click at [841, 461] on span "At least 1 in stock" at bounding box center [842, 460] width 101 height 17
click at [786, 461] on input "At least 1 in stock" at bounding box center [781, 459] width 12 height 12
checkbox input "true"
click at [622, 538] on button "Select" at bounding box center [603, 546] width 72 height 33
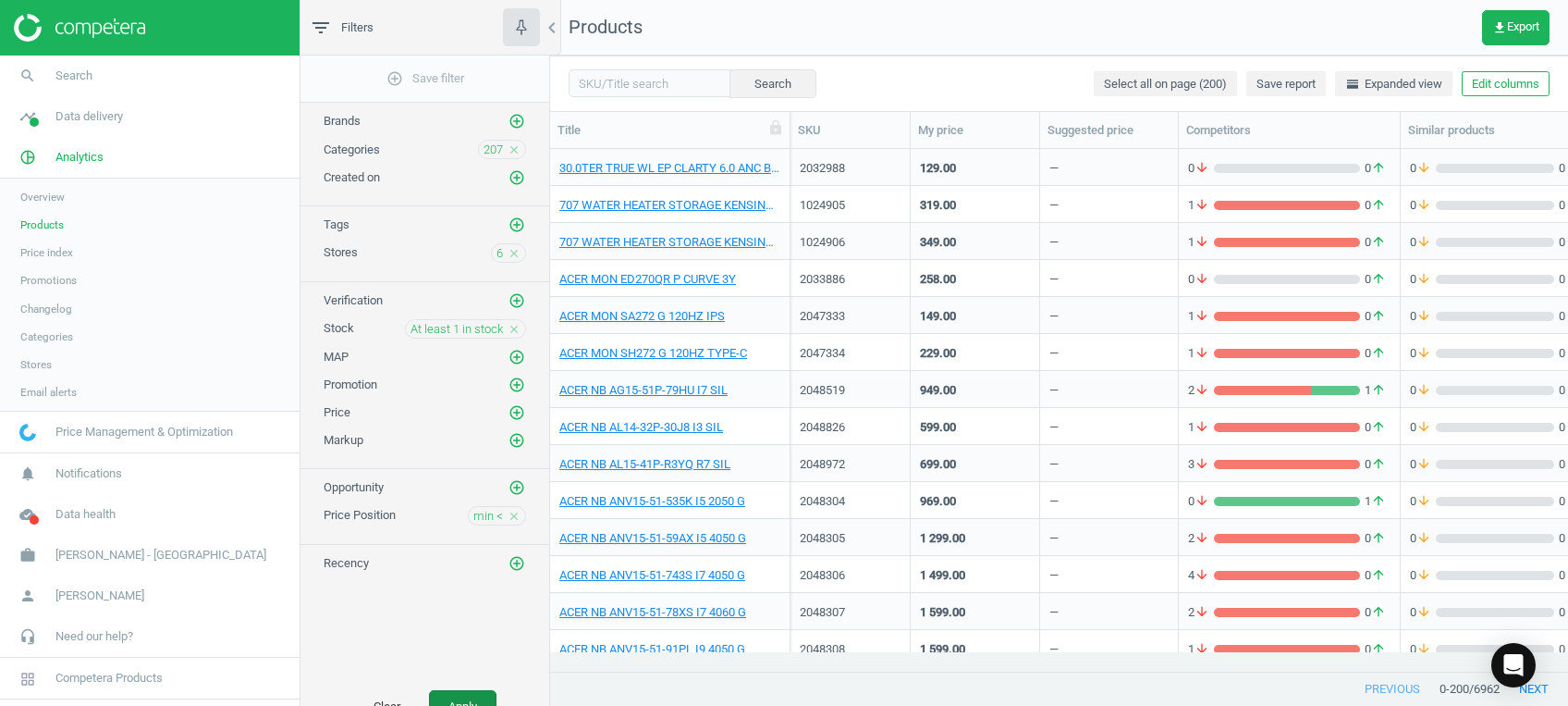
click at [477, 694] on button "Apply" at bounding box center [463, 706] width 68 height 33
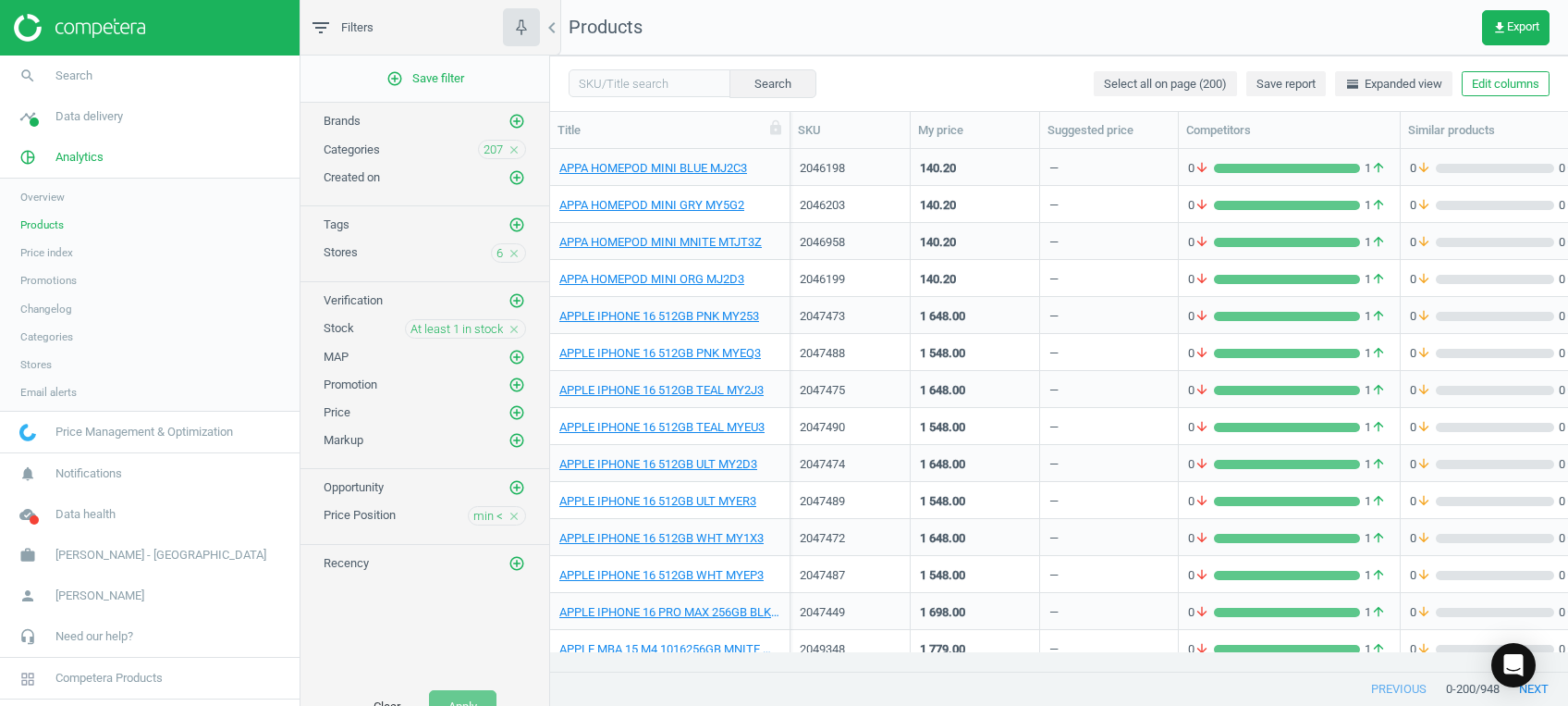
click at [511, 510] on icon "close" at bounding box center [514, 516] width 13 height 13
click at [518, 514] on icon "add_circle_outline" at bounding box center [517, 515] width 17 height 17
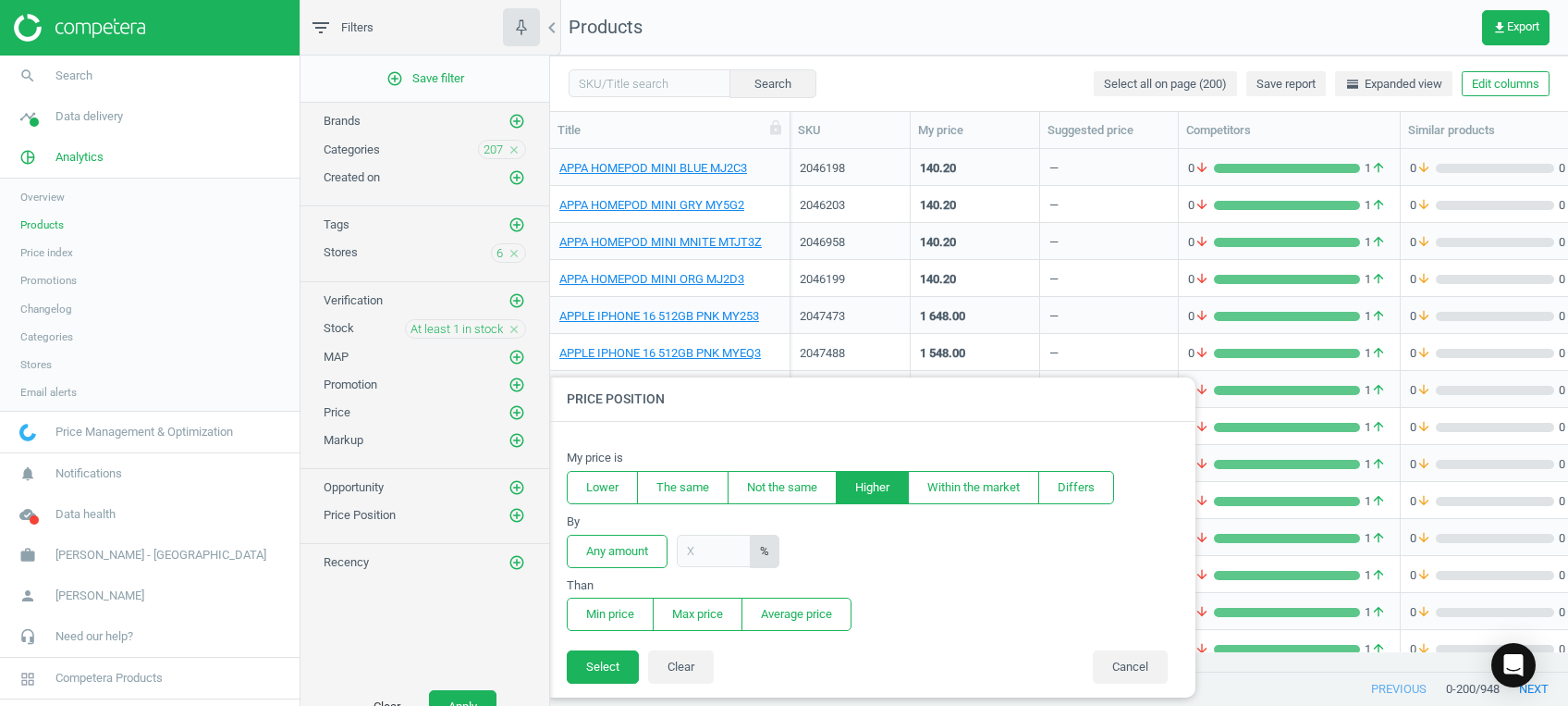
drag, startPoint x: 894, startPoint y: 473, endPoint x: 787, endPoint y: 520, distance: 116.9
click at [893, 473] on button "Higher" at bounding box center [871, 487] width 73 height 33
click at [629, 555] on button "Any amount" at bounding box center [617, 551] width 101 height 33
click at [623, 594] on section "Than Min price Max price Average price" at bounding box center [871, 604] width 611 height 55
click at [625, 610] on button "Min price" at bounding box center [610, 614] width 87 height 33
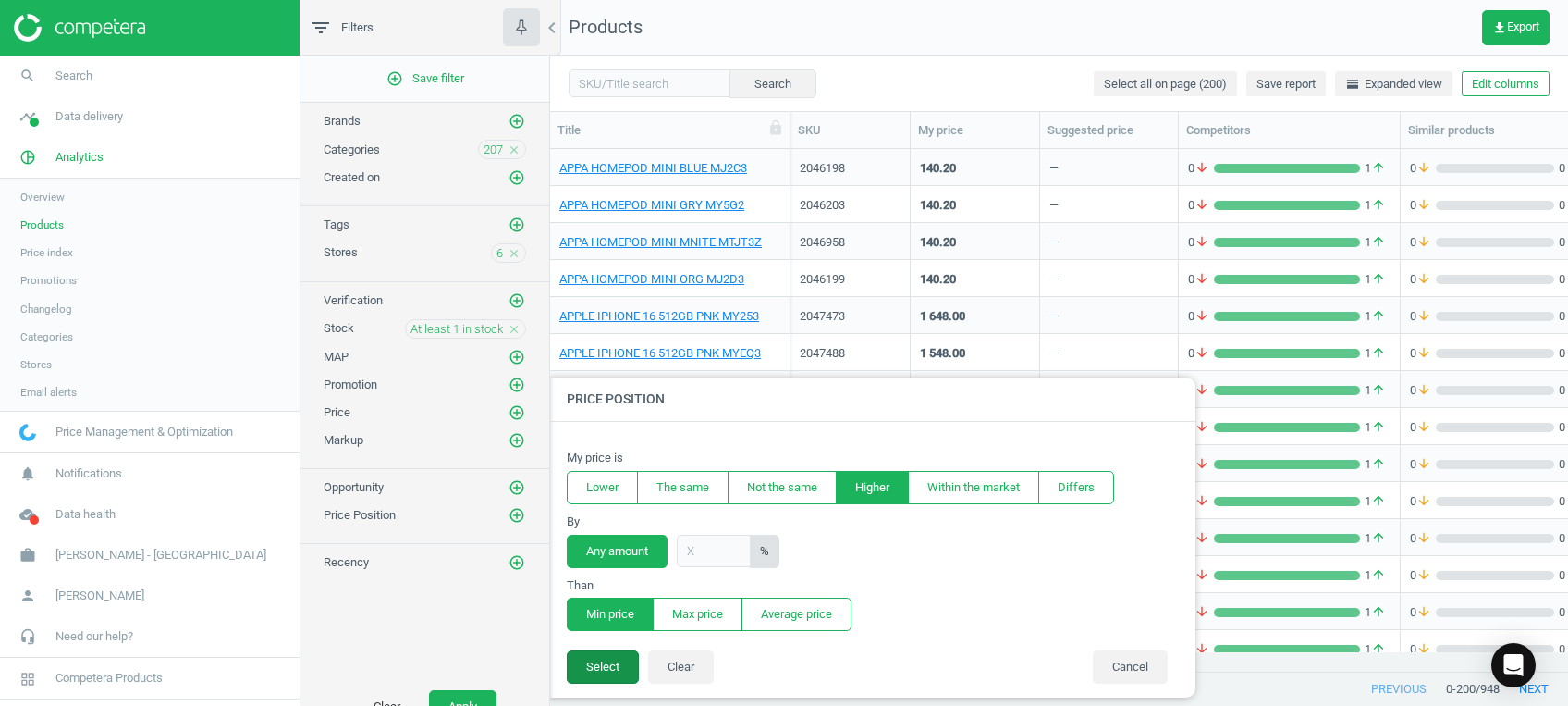
click at [627, 658] on button "Select" at bounding box center [603, 666] width 72 height 33
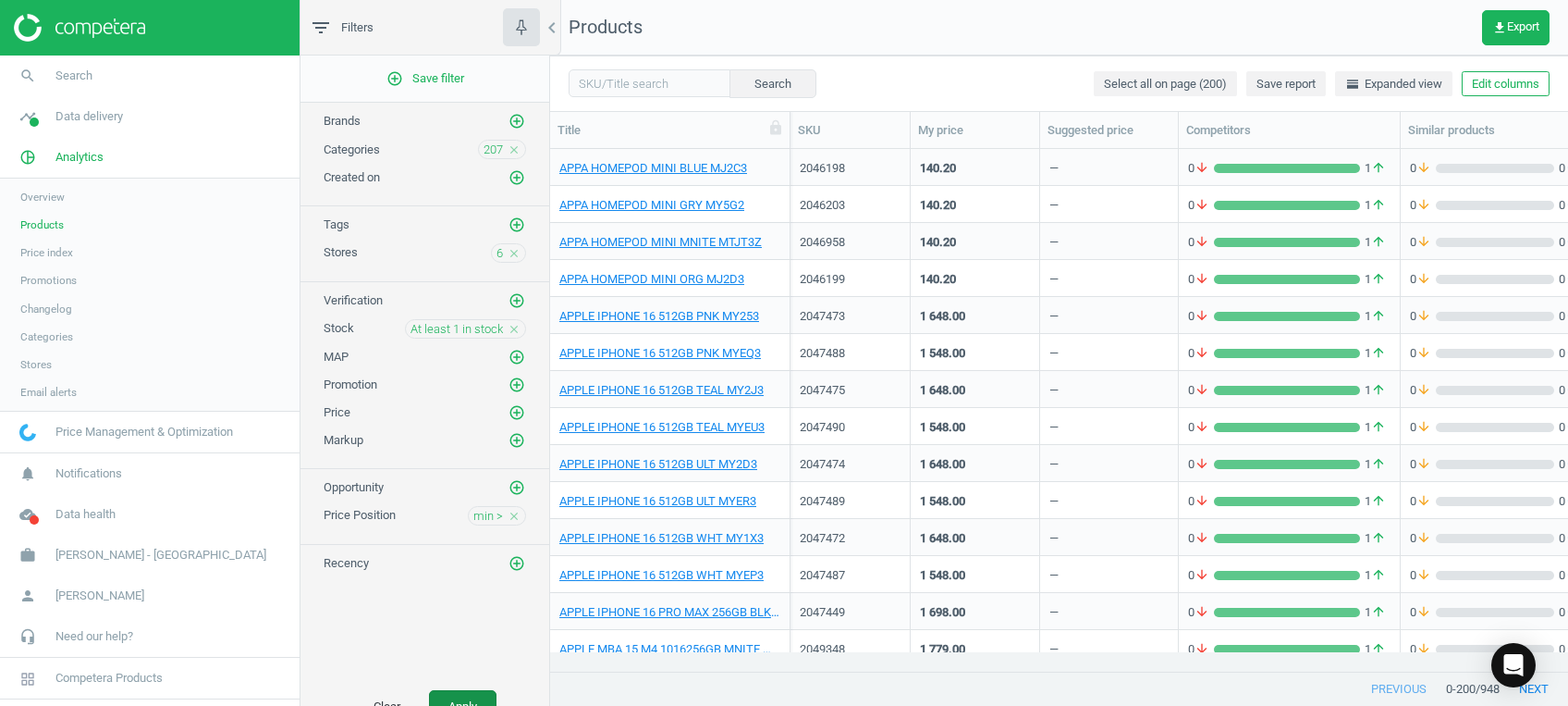
click at [466, 698] on button "Apply" at bounding box center [463, 706] width 68 height 33
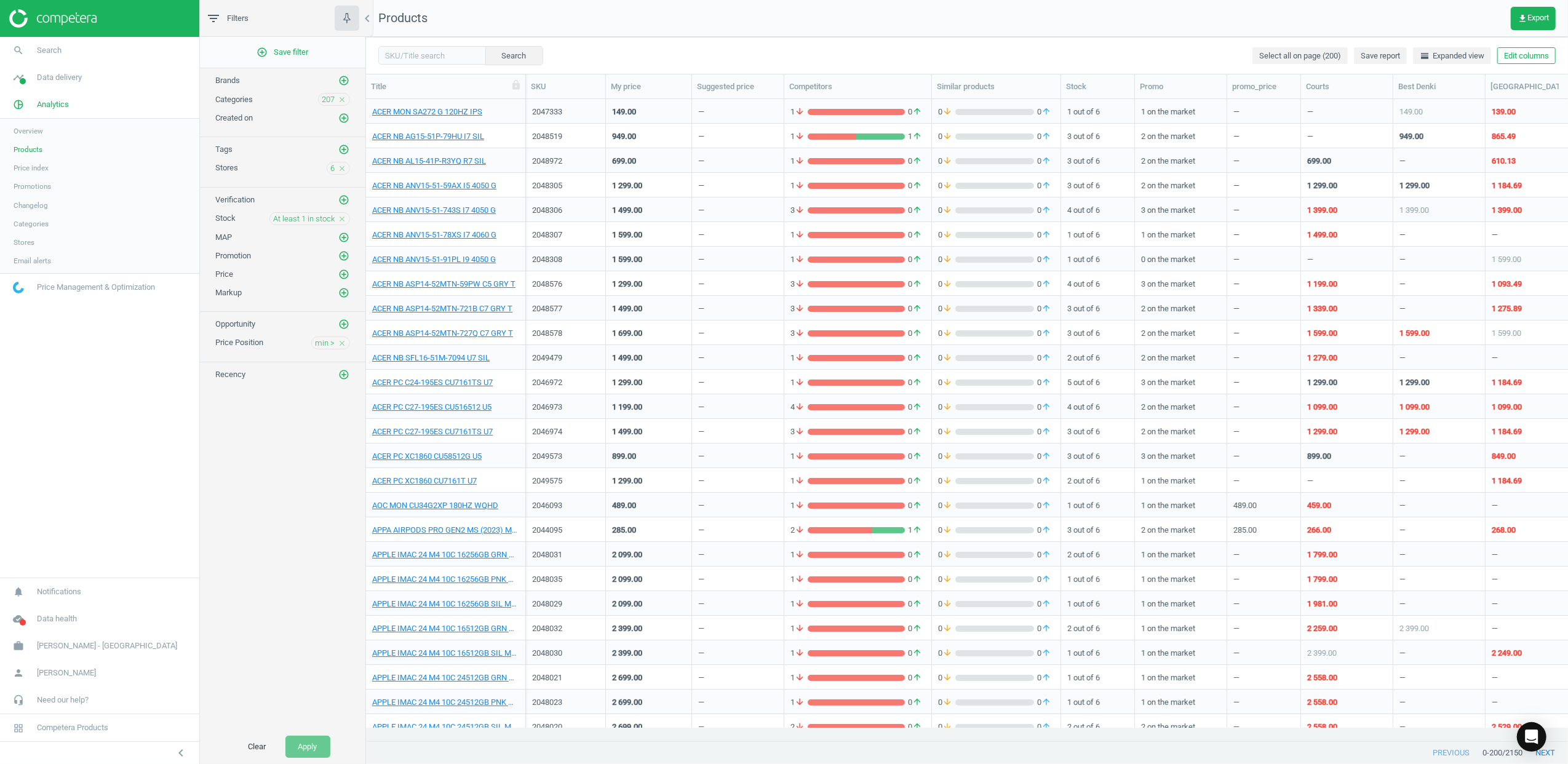
click at [45, 171] on span "Price index" at bounding box center [31, 168] width 35 height 10
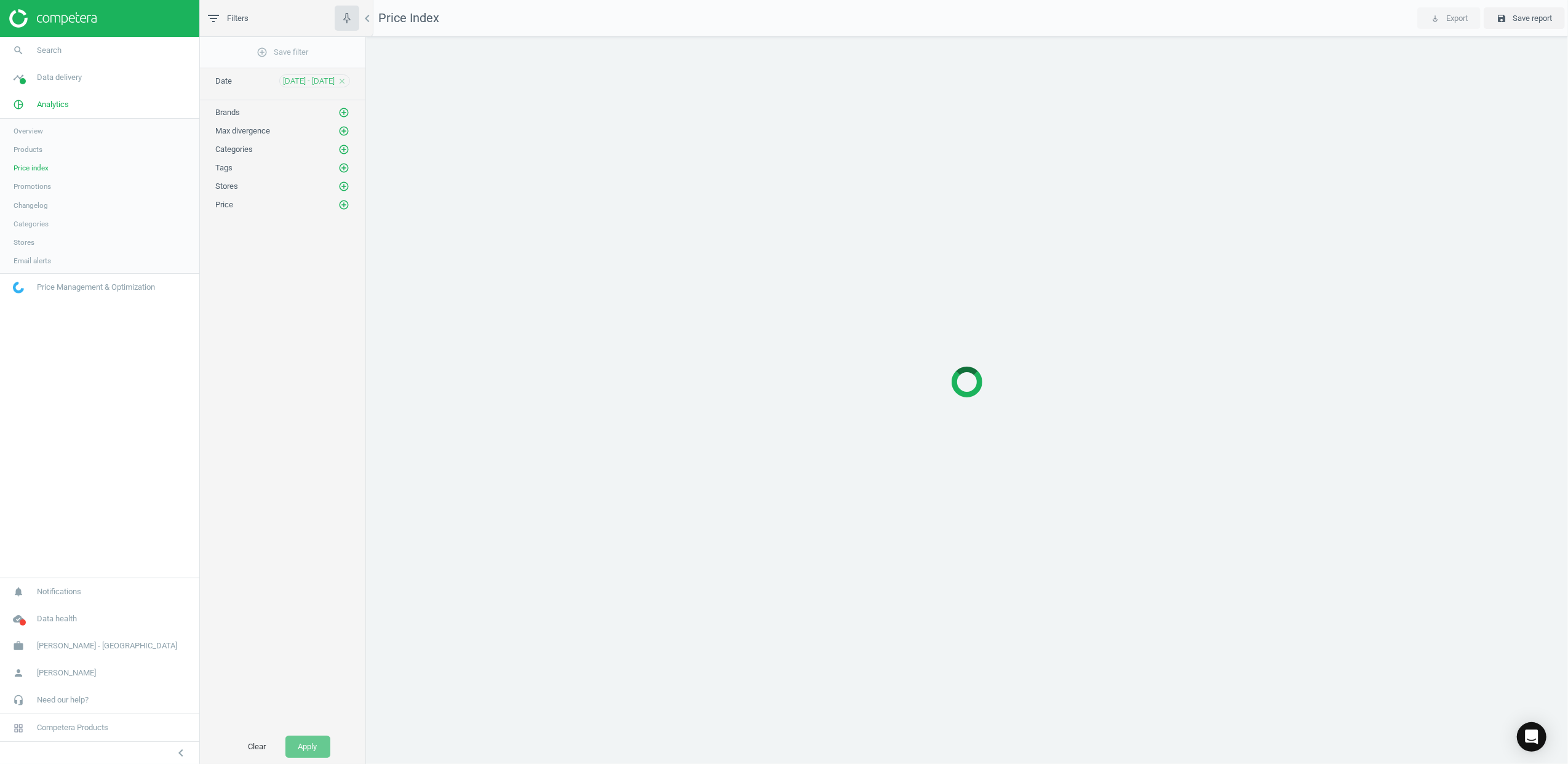
click at [29, 146] on span "Products" at bounding box center [27, 149] width 29 height 10
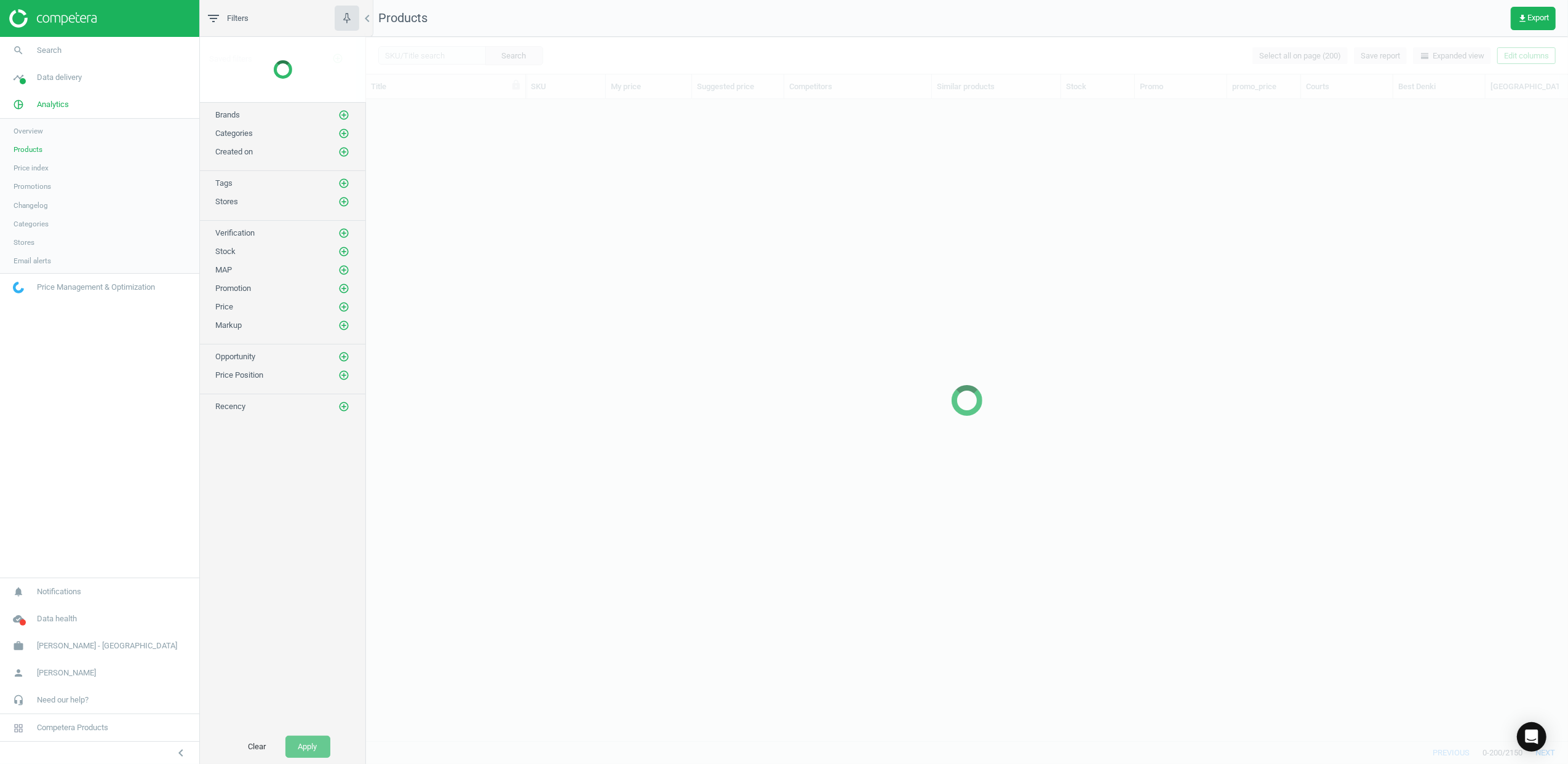
scroll to position [616, 1190]
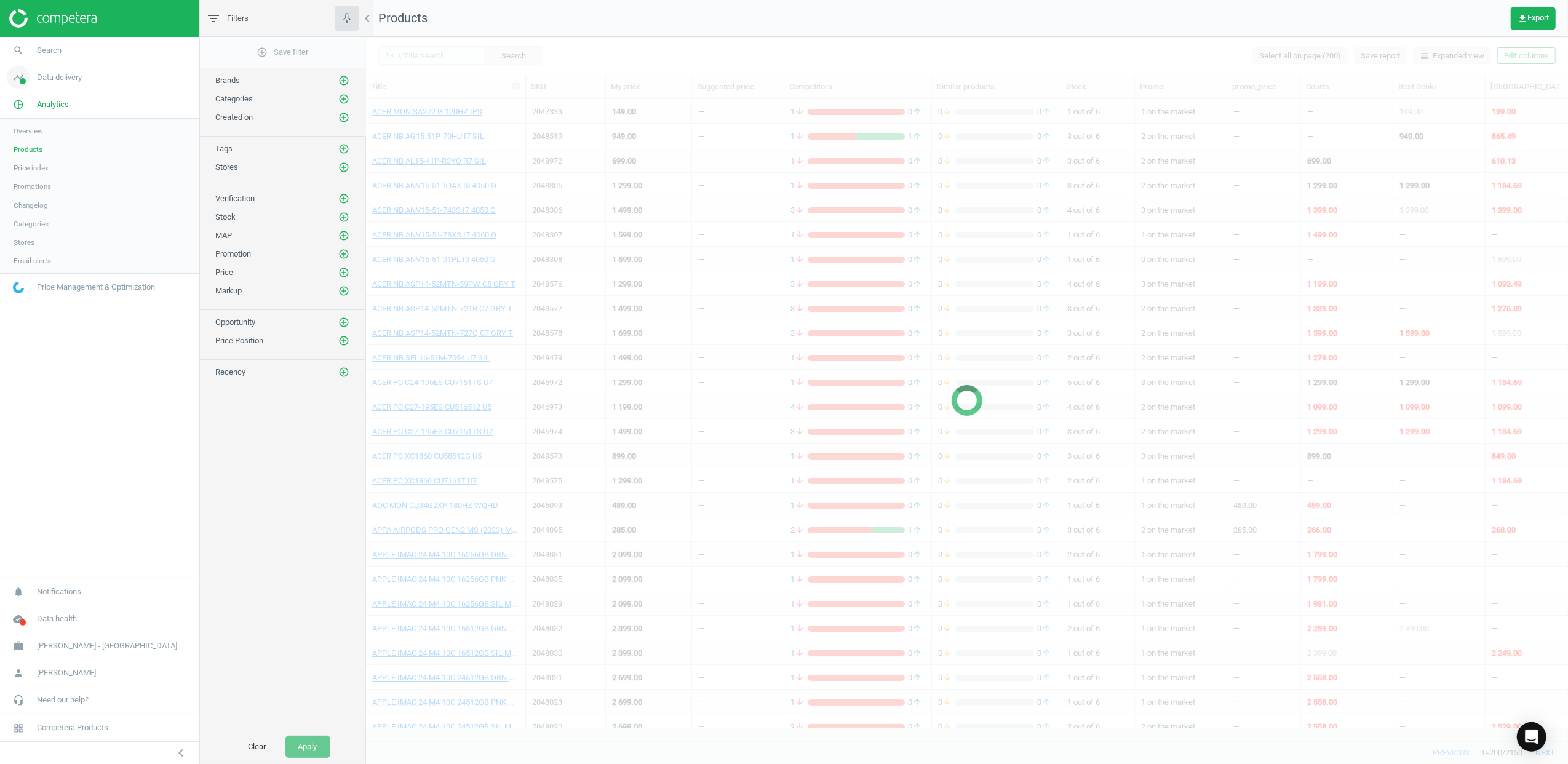
click at [57, 82] on span "Data delivery" at bounding box center [60, 77] width 45 height 11
click at [33, 133] on link "Matches" at bounding box center [100, 141] width 199 height 19
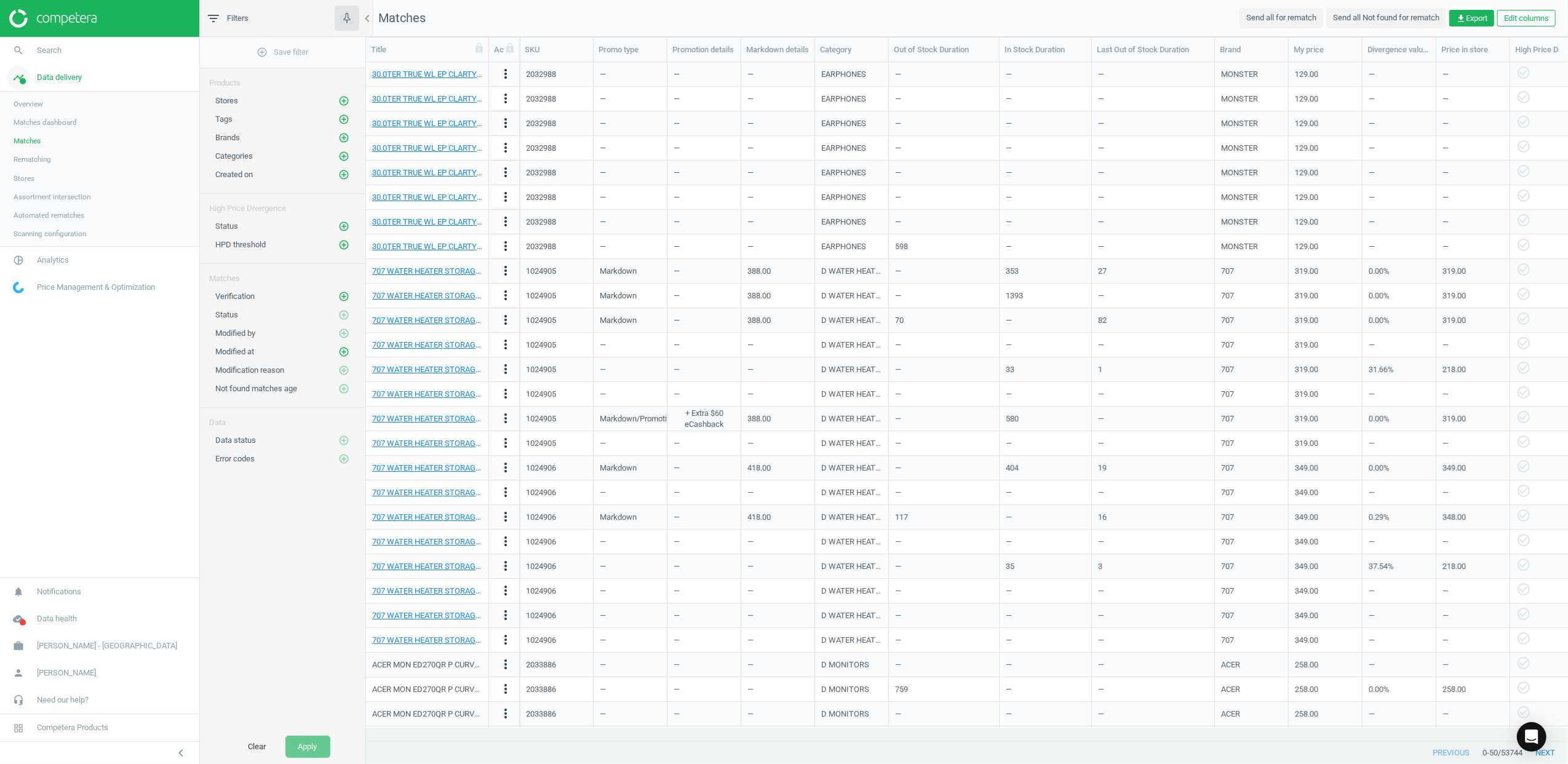
click at [58, 78] on span "Data delivery" at bounding box center [60, 77] width 45 height 11
click at [13, 106] on icon "pie_chart_outlined" at bounding box center [18, 104] width 23 height 23
click at [29, 145] on span "Products" at bounding box center [27, 149] width 29 height 10
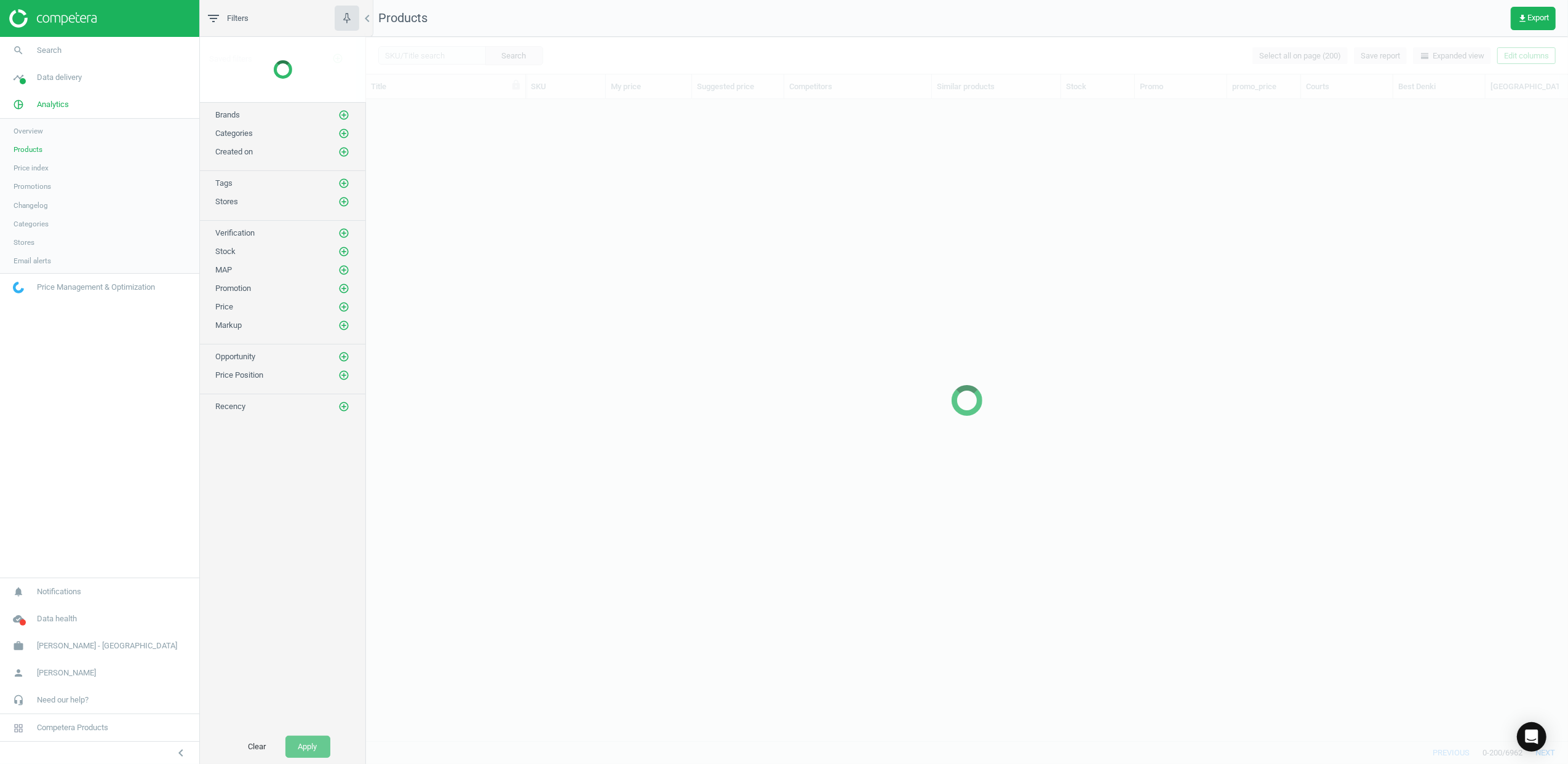
scroll to position [616, 1190]
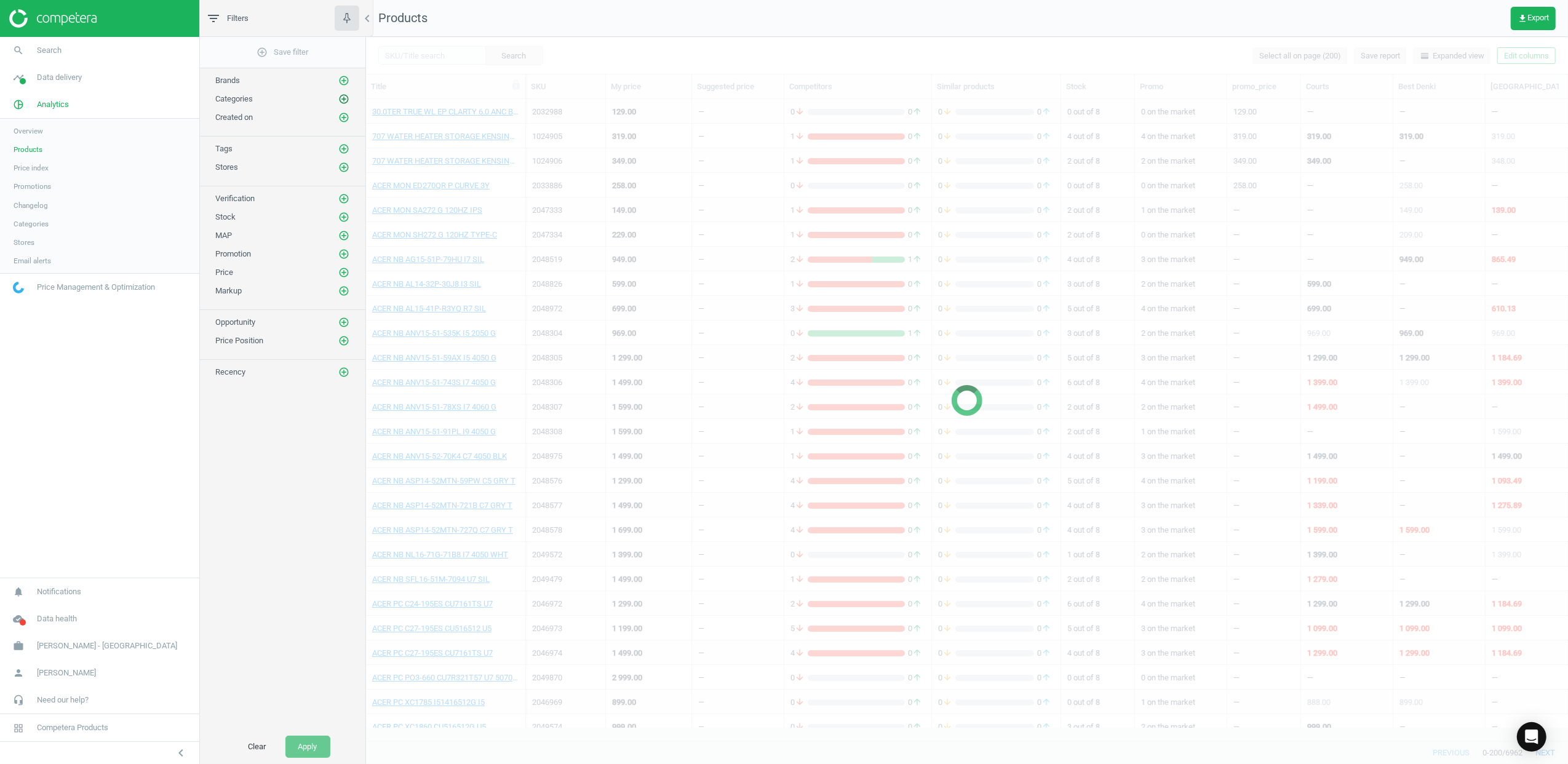
click at [343, 102] on icon "add_circle_outline" at bounding box center [344, 99] width 11 height 11
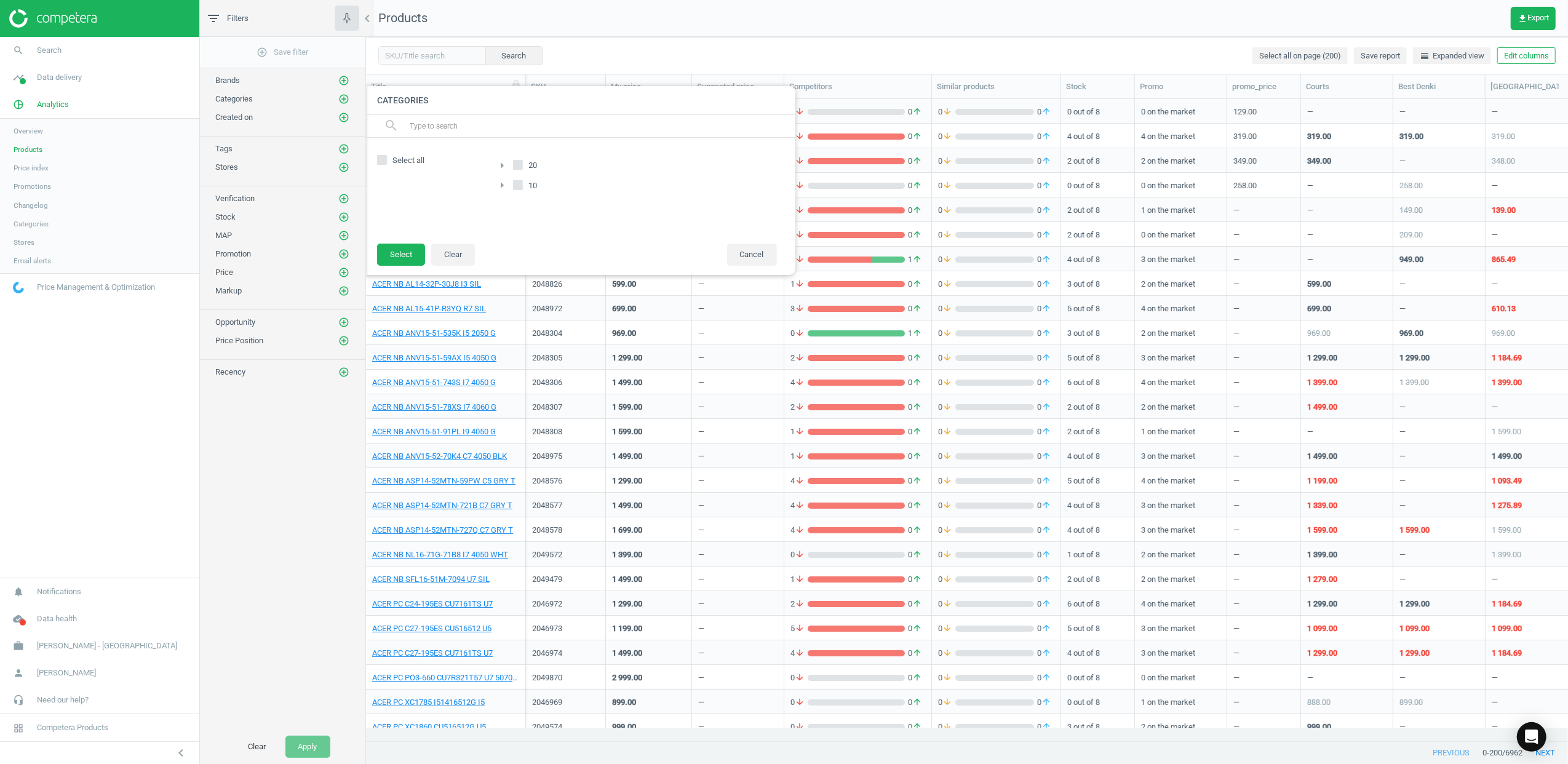
click at [397, 161] on span "Select all" at bounding box center [409, 160] width 37 height 11
click at [386, 161] on input "Select all" at bounding box center [382, 160] width 8 height 8
checkbox input "true"
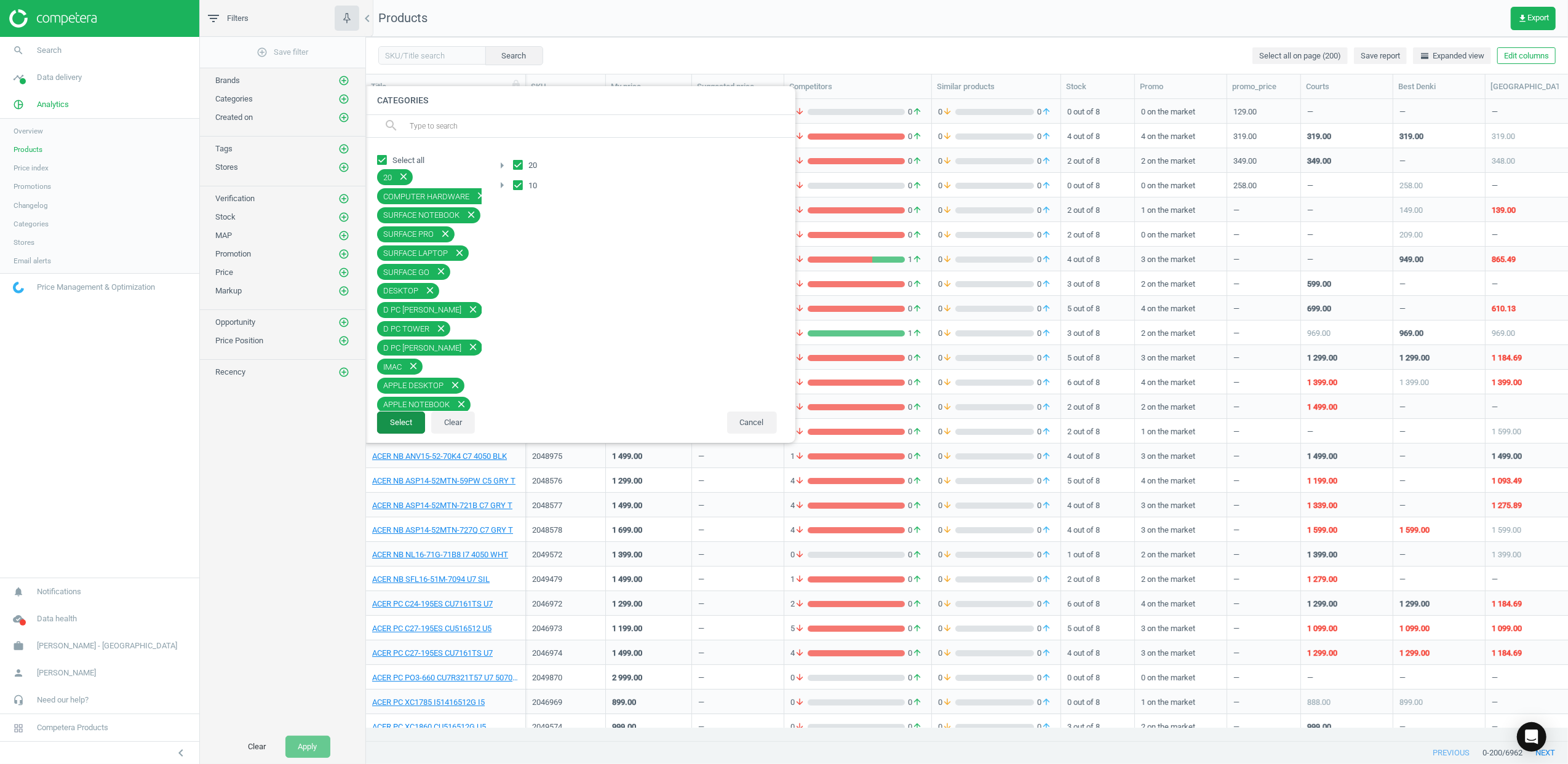
click at [394, 424] on button "Select" at bounding box center [401, 422] width 48 height 22
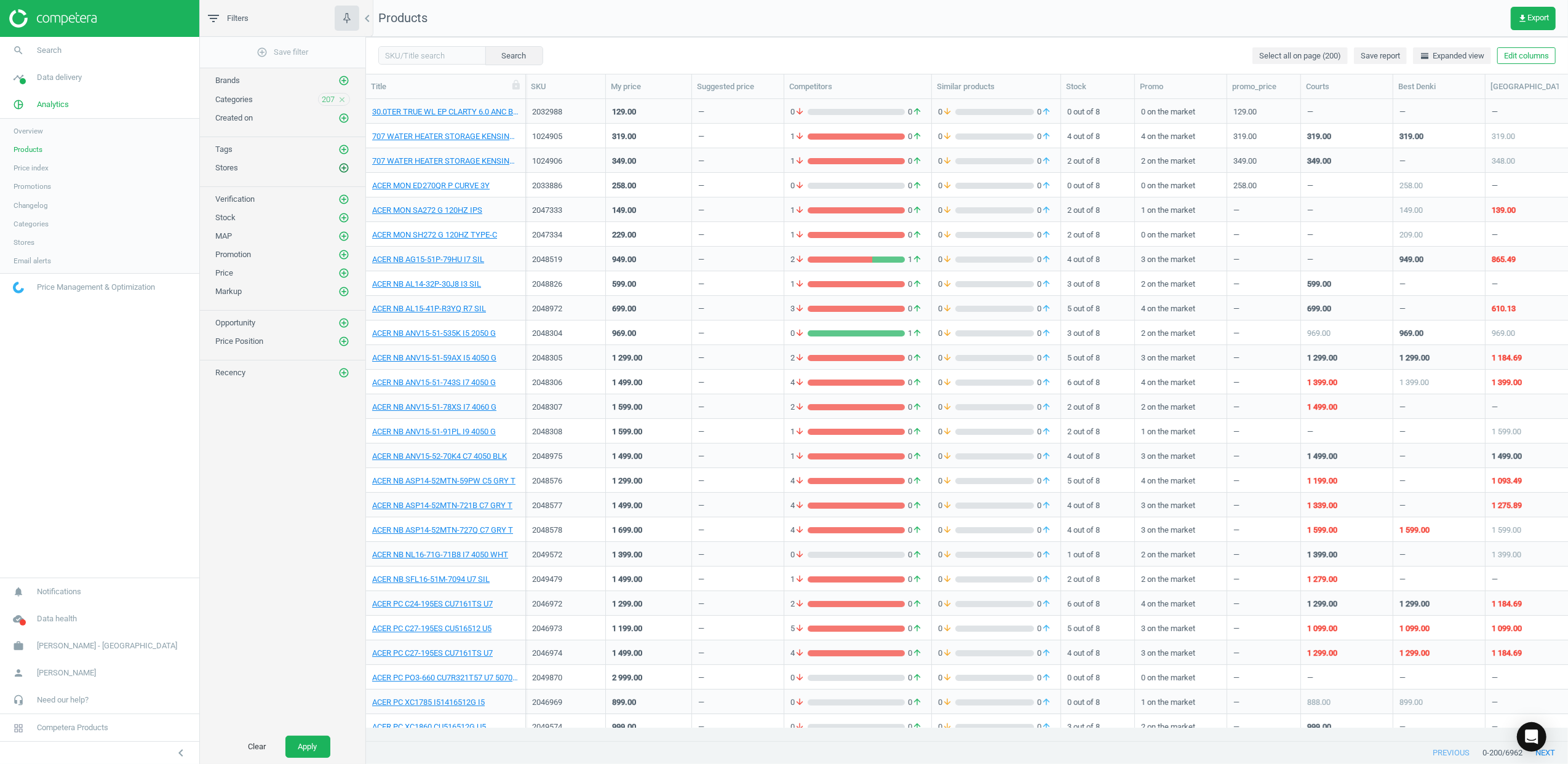
click at [345, 168] on icon "add_circle_outline" at bounding box center [344, 168] width 11 height 11
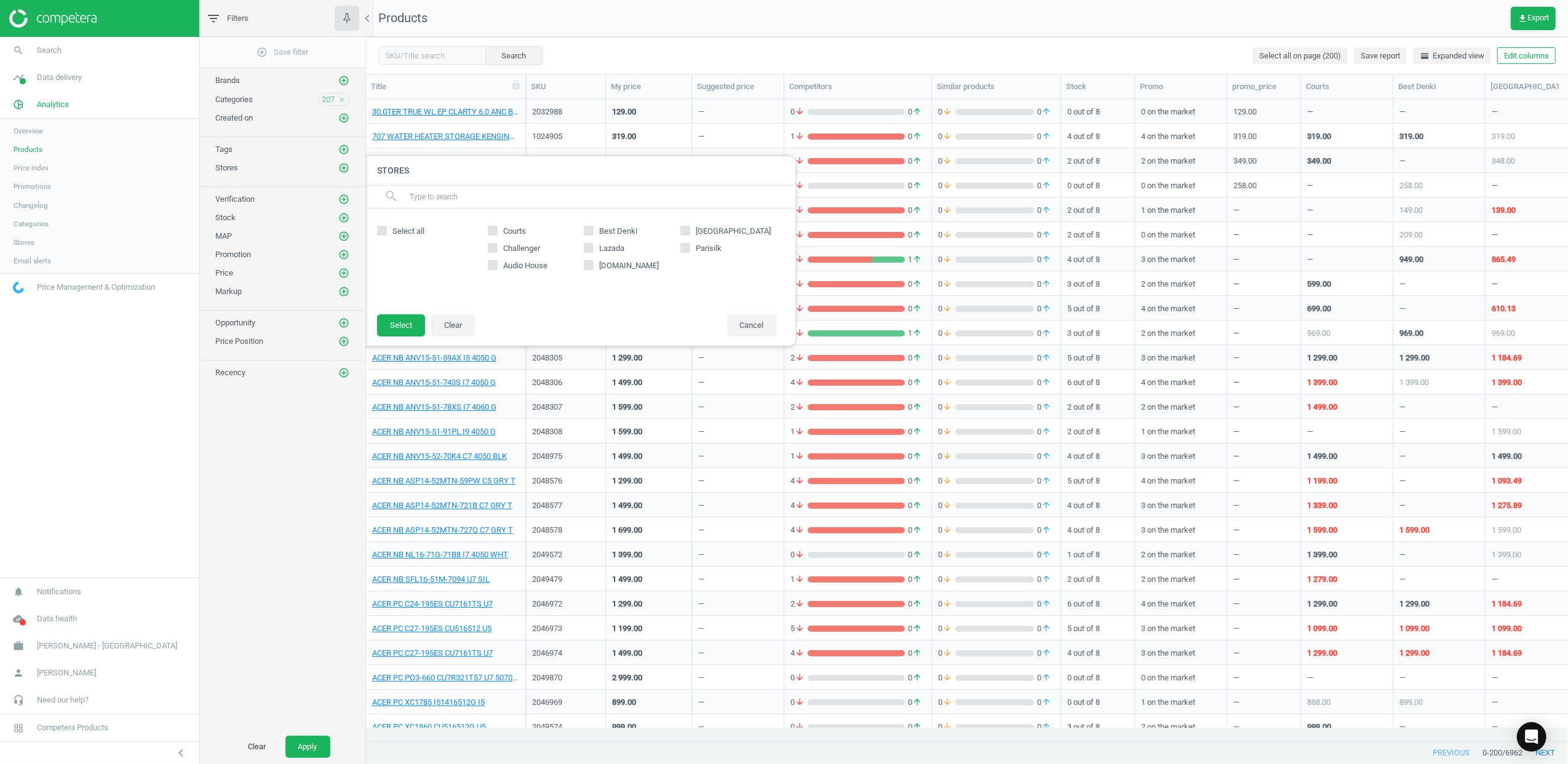
click at [414, 240] on div at bounding box center [429, 278] width 104 height 76
click at [410, 233] on span "Select all" at bounding box center [409, 231] width 37 height 11
click at [386, 233] on input "Select all" at bounding box center [382, 230] width 8 height 8
checkbox input "true"
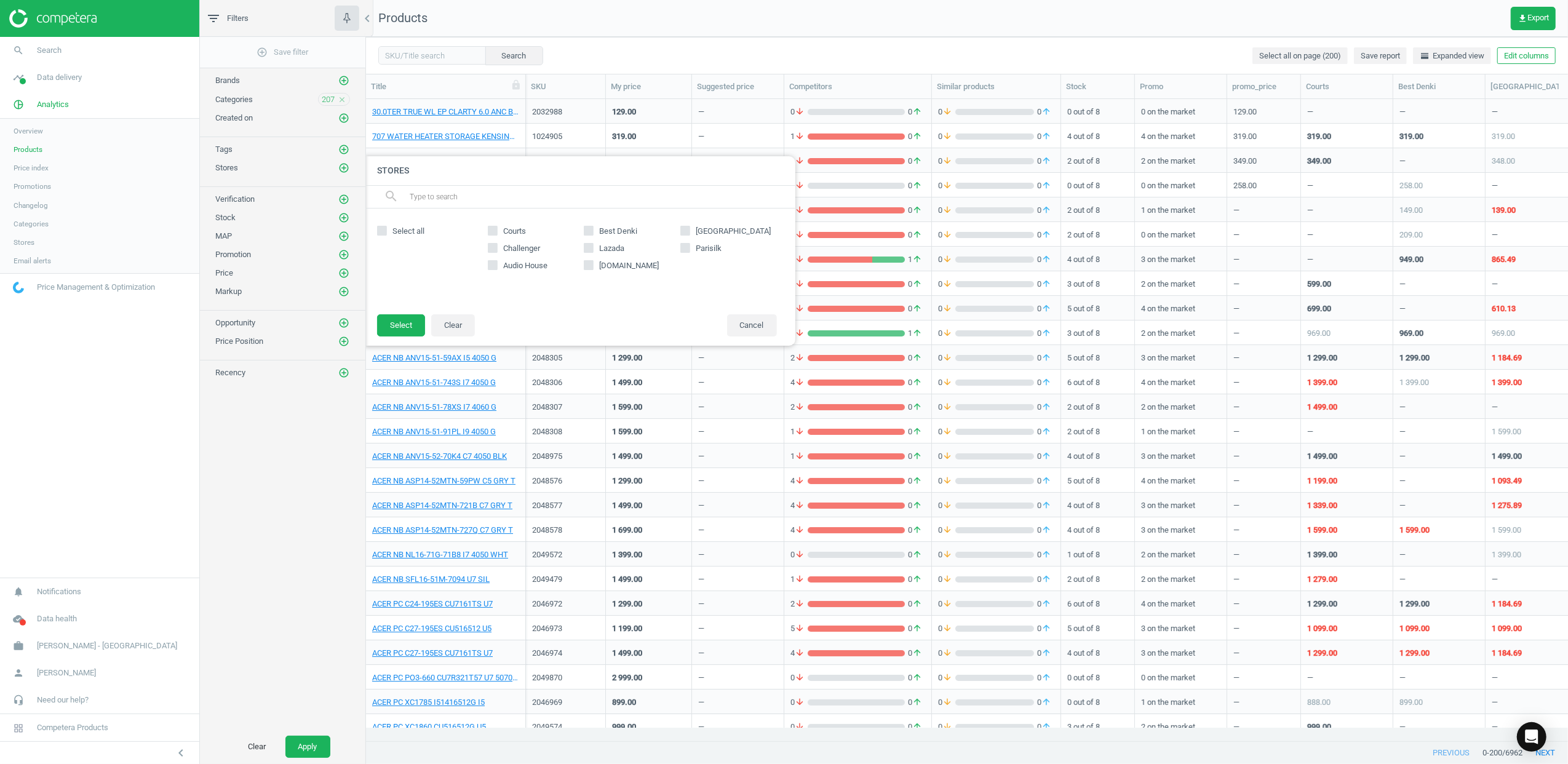
checkbox input "true"
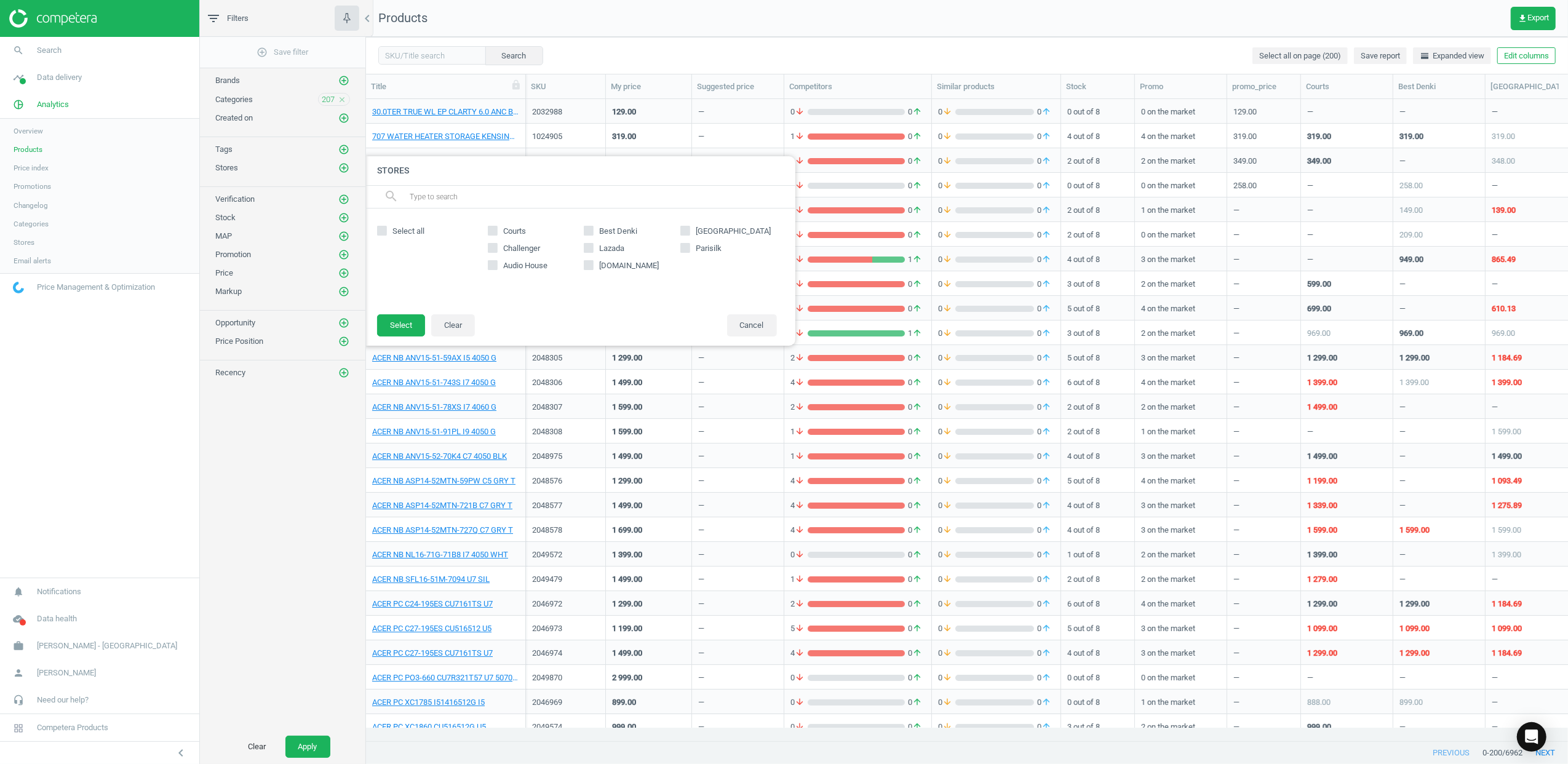
checkbox input "true"
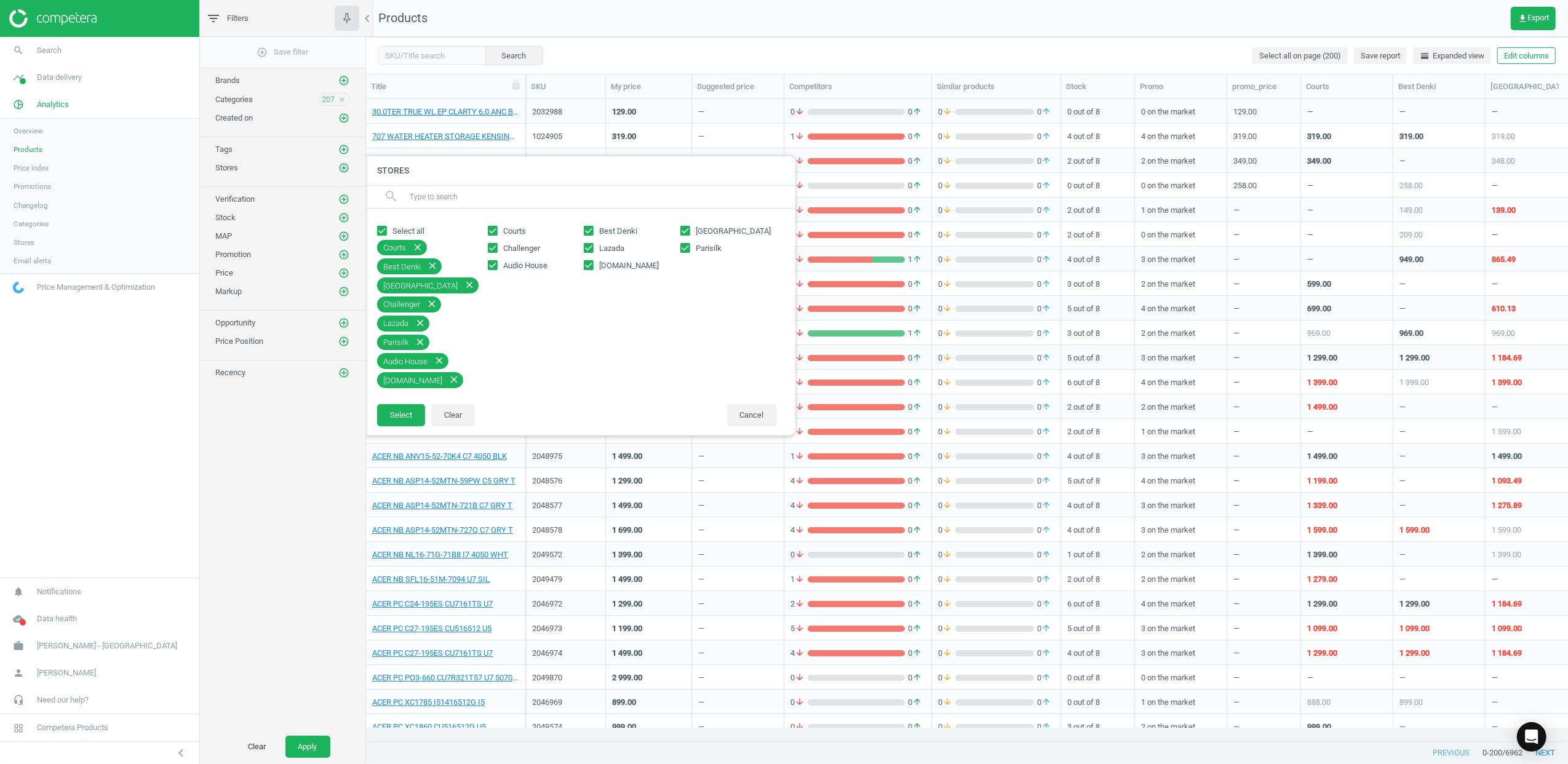
click at [588, 259] on div "Courts Best Denki Gain City Challenger Lazada Parisilk Audio House [DOMAIN_NAME]" at bounding box center [632, 306] width 301 height 170
click at [588, 263] on input "[DOMAIN_NAME]" at bounding box center [589, 265] width 8 height 8
checkbox input "false"
click at [588, 244] on input "Lazada" at bounding box center [589, 247] width 8 height 8
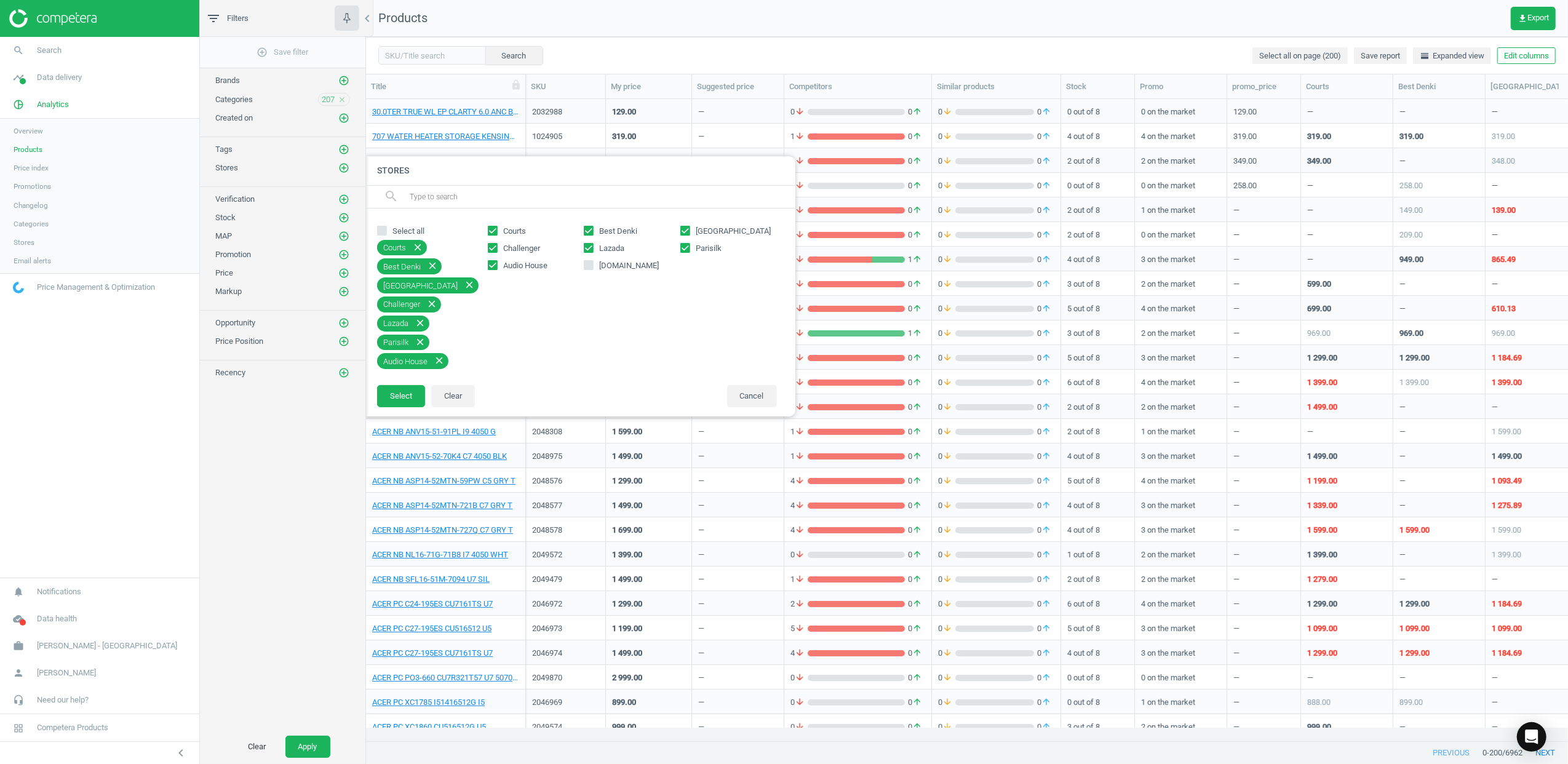
checkbox input "false"
click at [396, 374] on button "Select" at bounding box center [401, 377] width 48 height 22
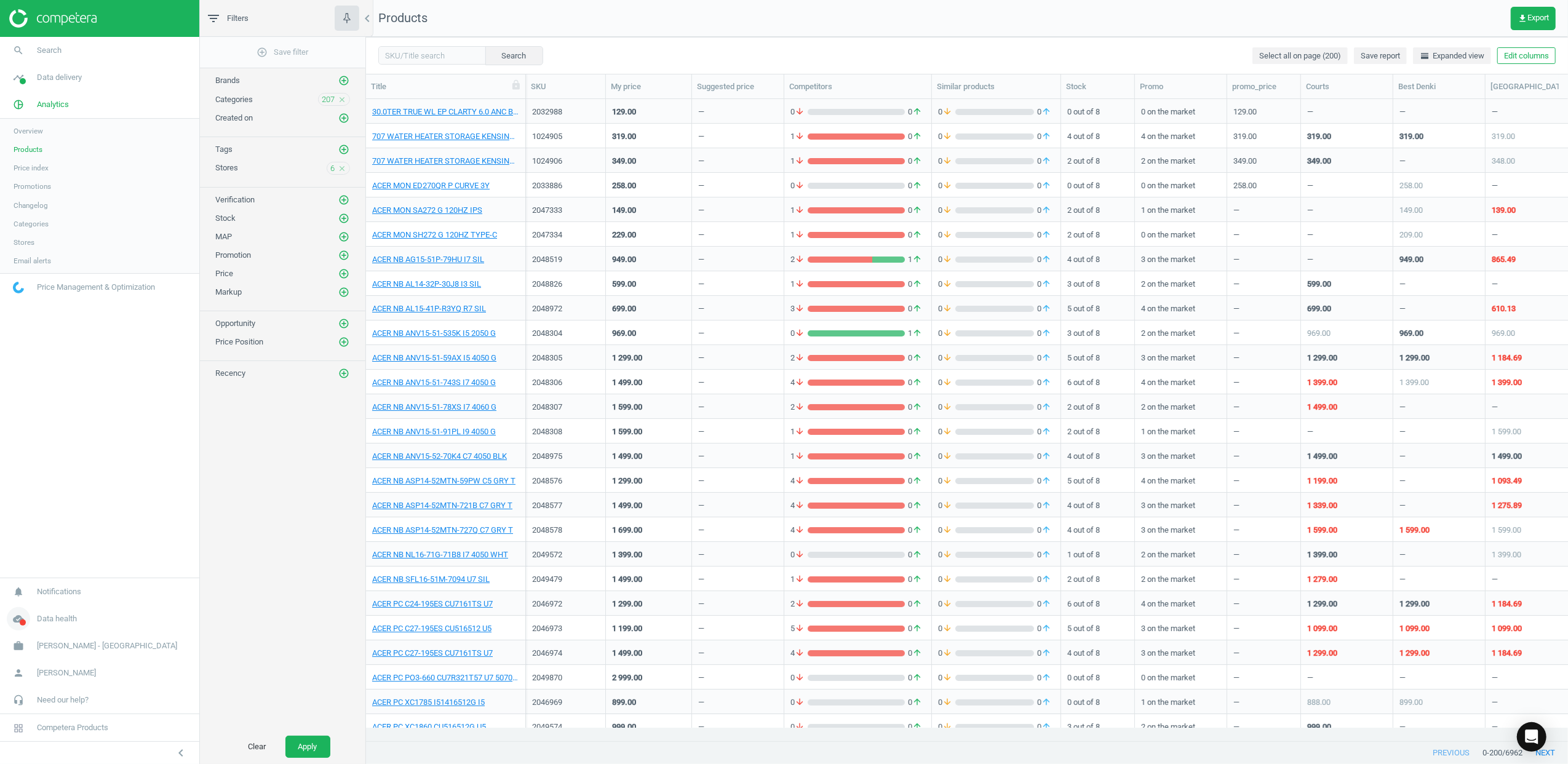
click at [18, 469] on icon "cloud_done" at bounding box center [18, 618] width 23 height 23
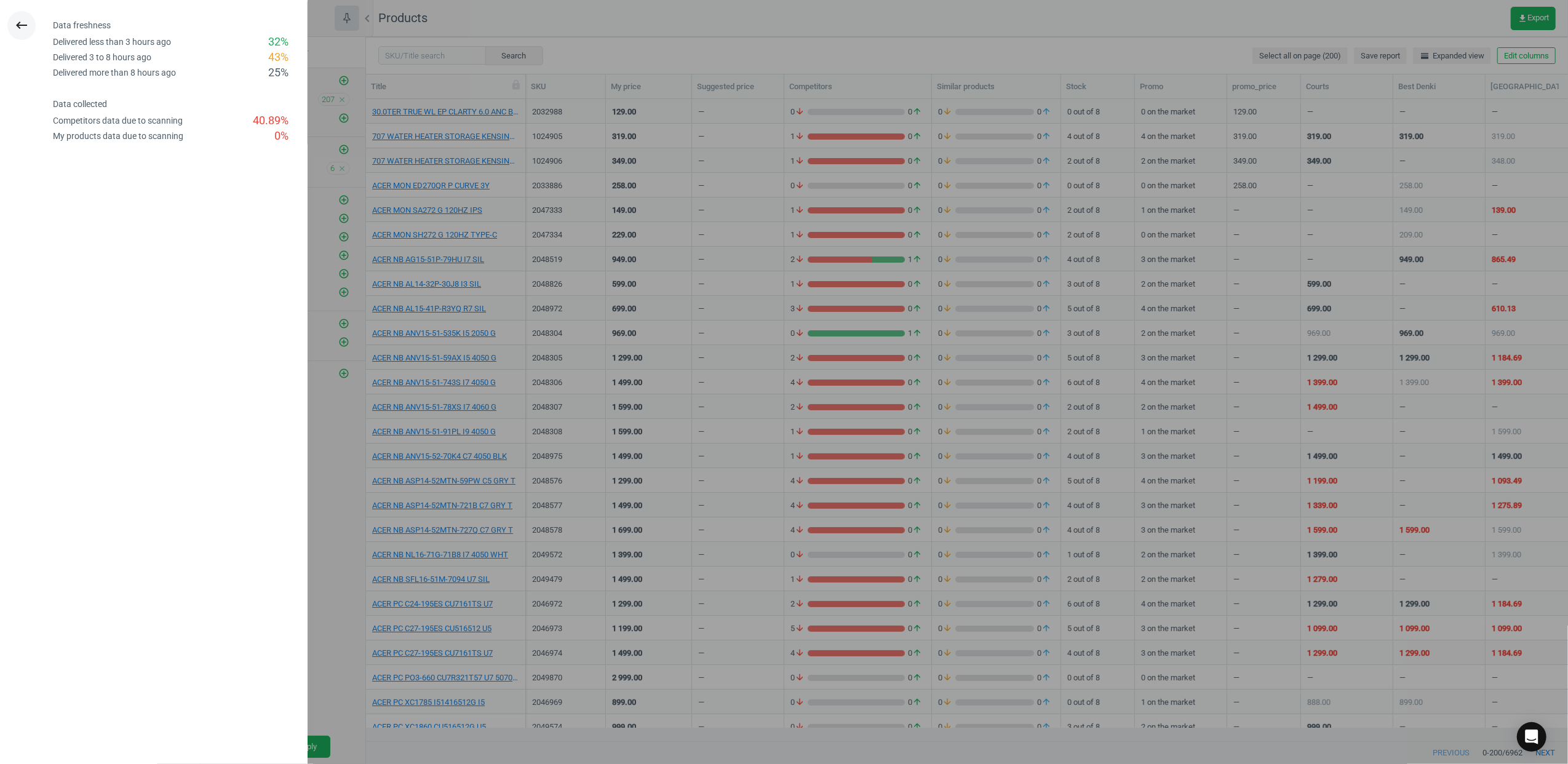
click at [22, 22] on icon "keyboard_backspace" at bounding box center [21, 25] width 15 height 15
